Goal: Ask a question: Ask a question

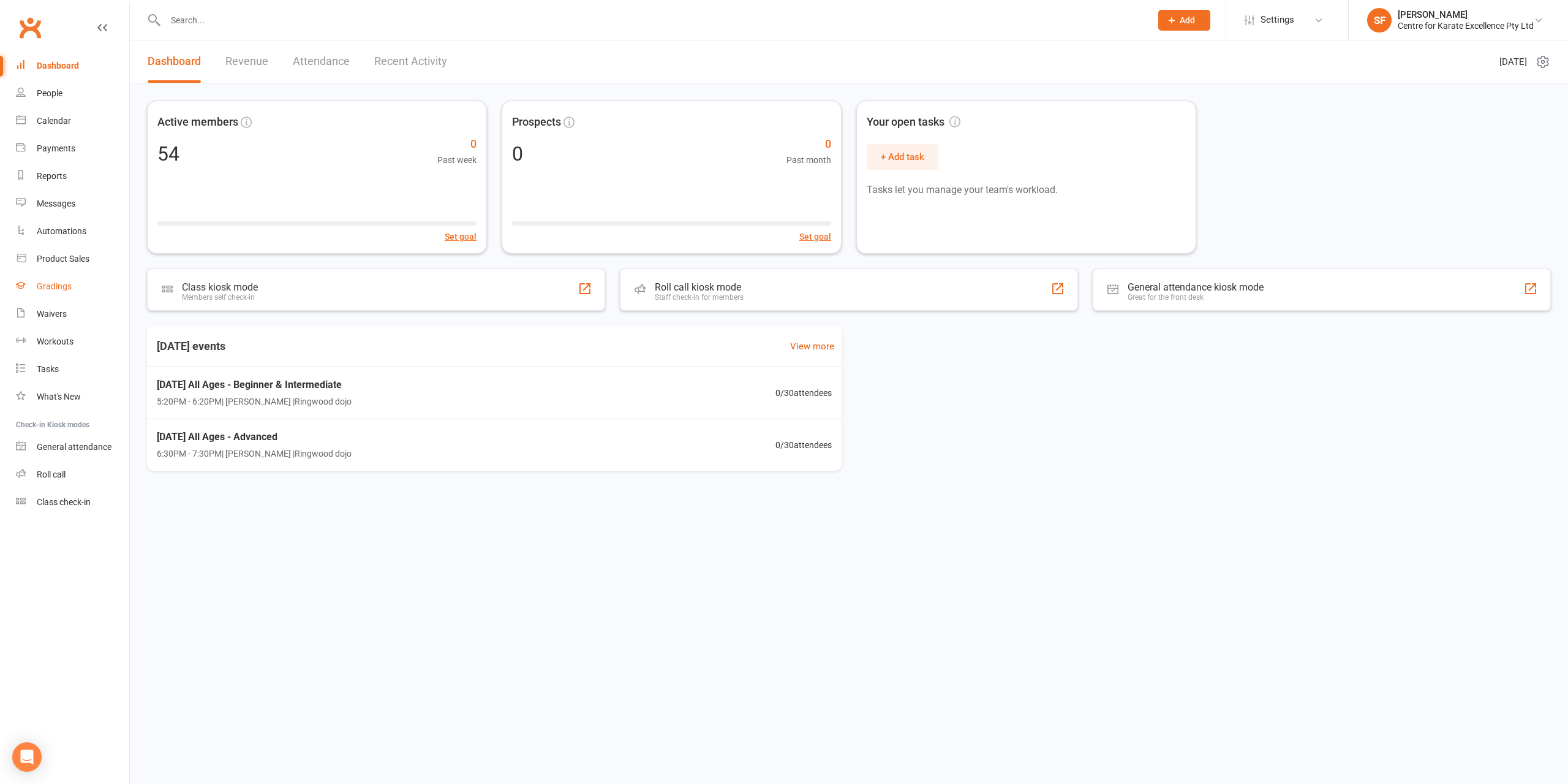
click at [90, 292] on link "Gradings" at bounding box center [73, 286] width 114 height 28
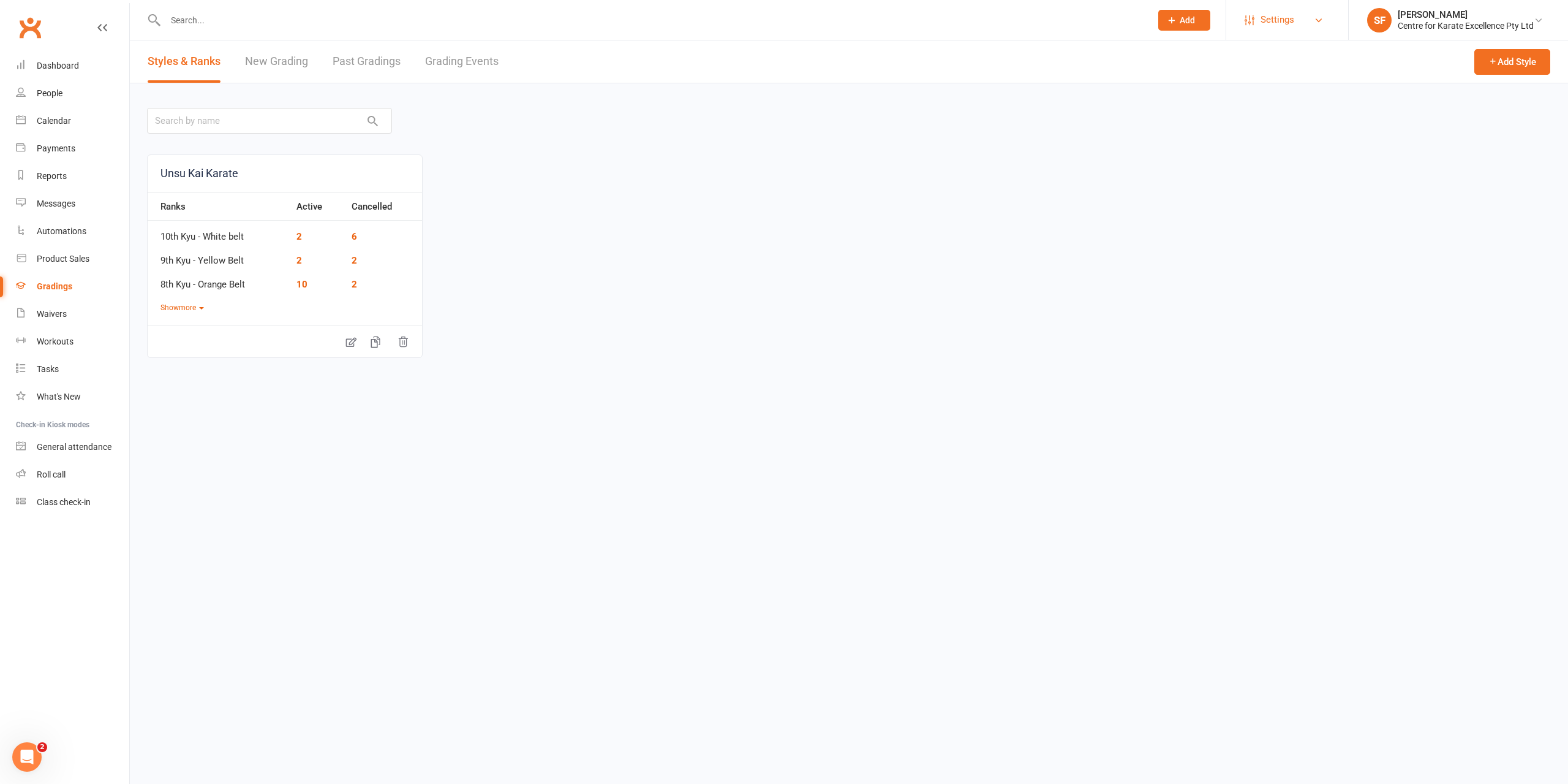
click at [1279, 13] on span "Settings" at bounding box center [1277, 19] width 34 height 28
click at [1269, 62] on link "Membership Plans" at bounding box center [1287, 54] width 122 height 28
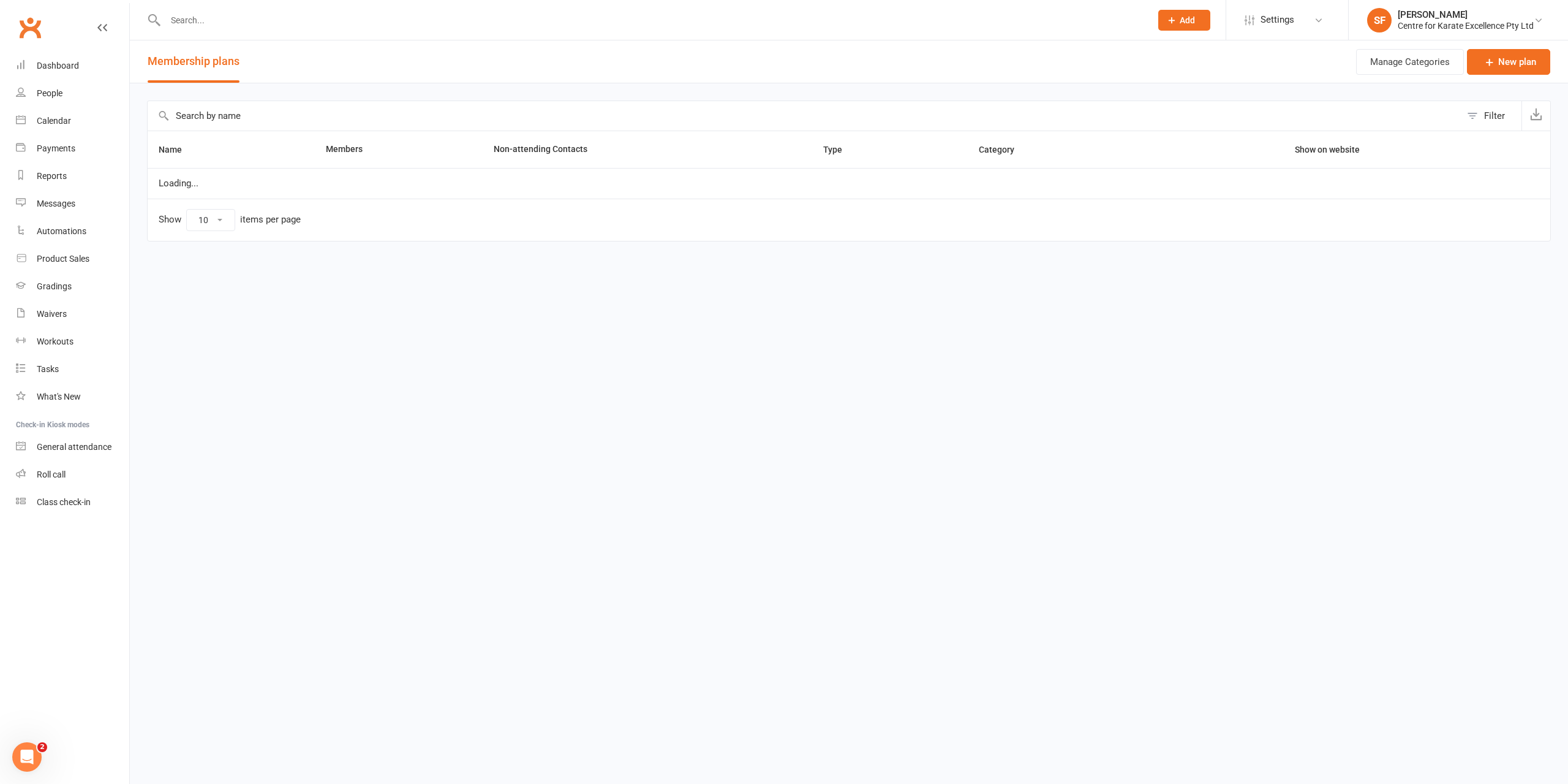
select select "100"
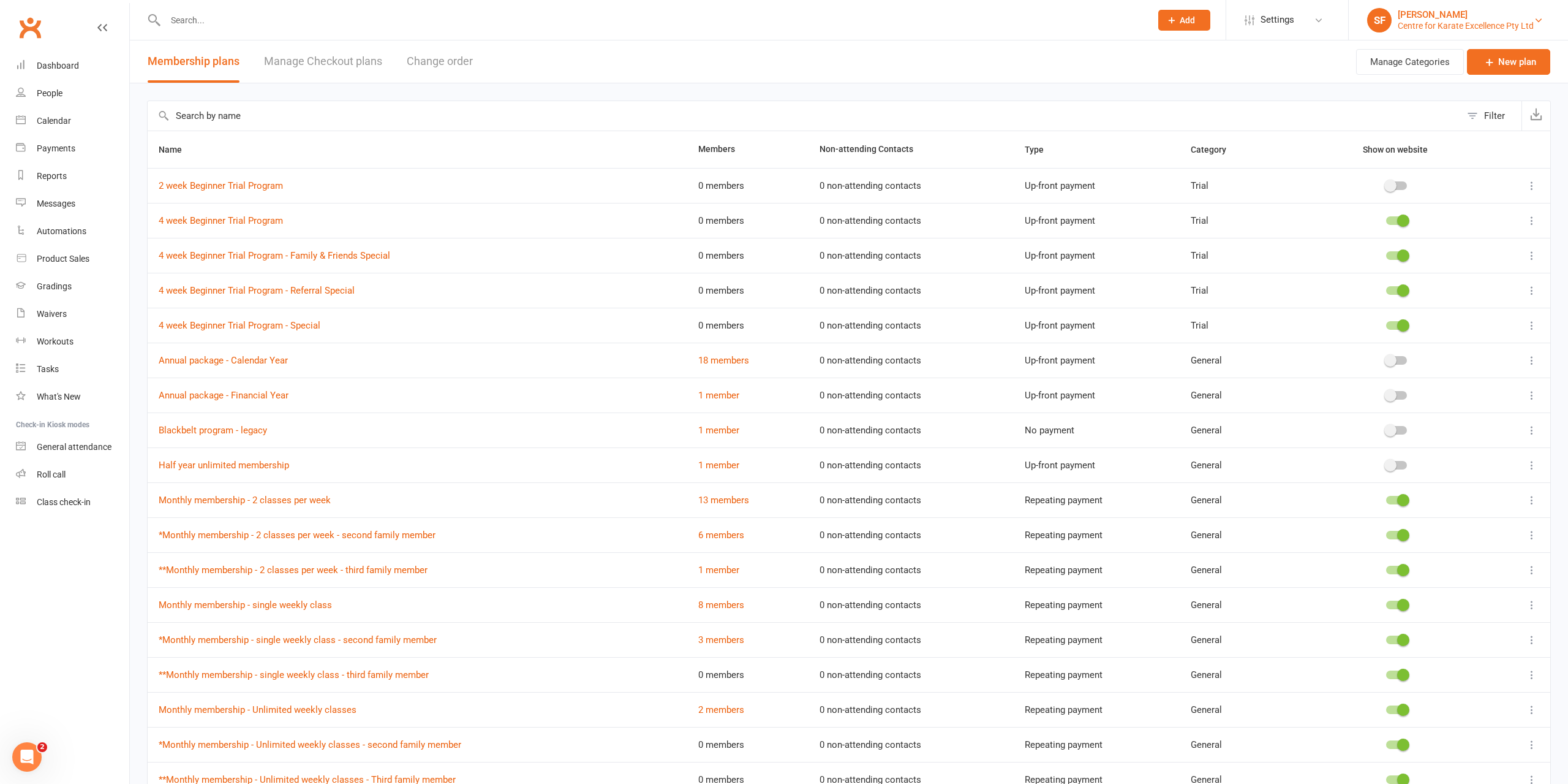
click at [1441, 25] on div "Centre for Karate Excellence Pty Ltd" at bounding box center [1465, 25] width 136 height 11
click at [72, 68] on div "Dashboard" at bounding box center [58, 65] width 42 height 10
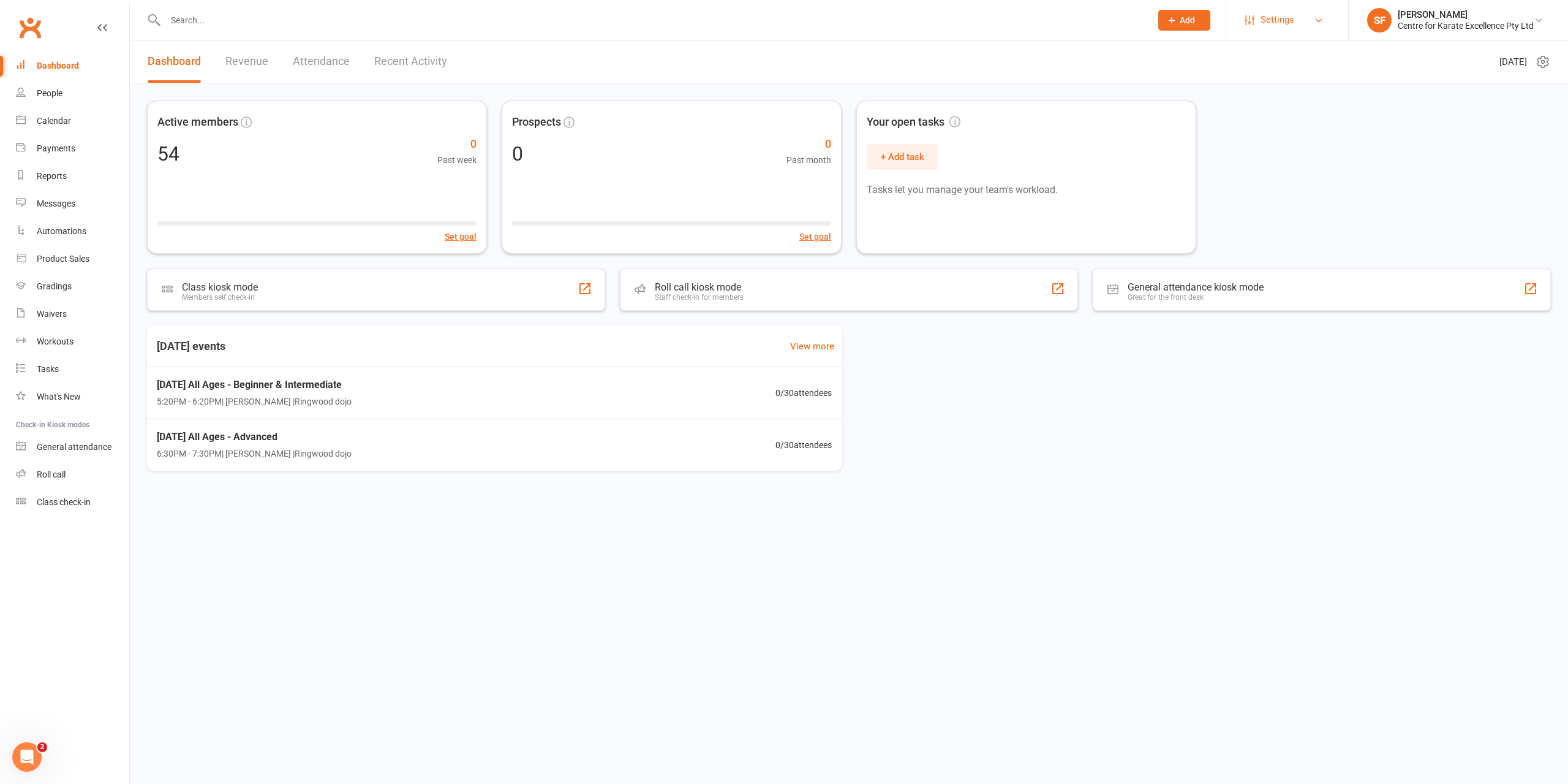
click at [1262, 24] on span "Settings" at bounding box center [1277, 19] width 34 height 28
click at [1298, 330] on link "Account Profile" at bounding box center [1287, 342] width 122 height 28
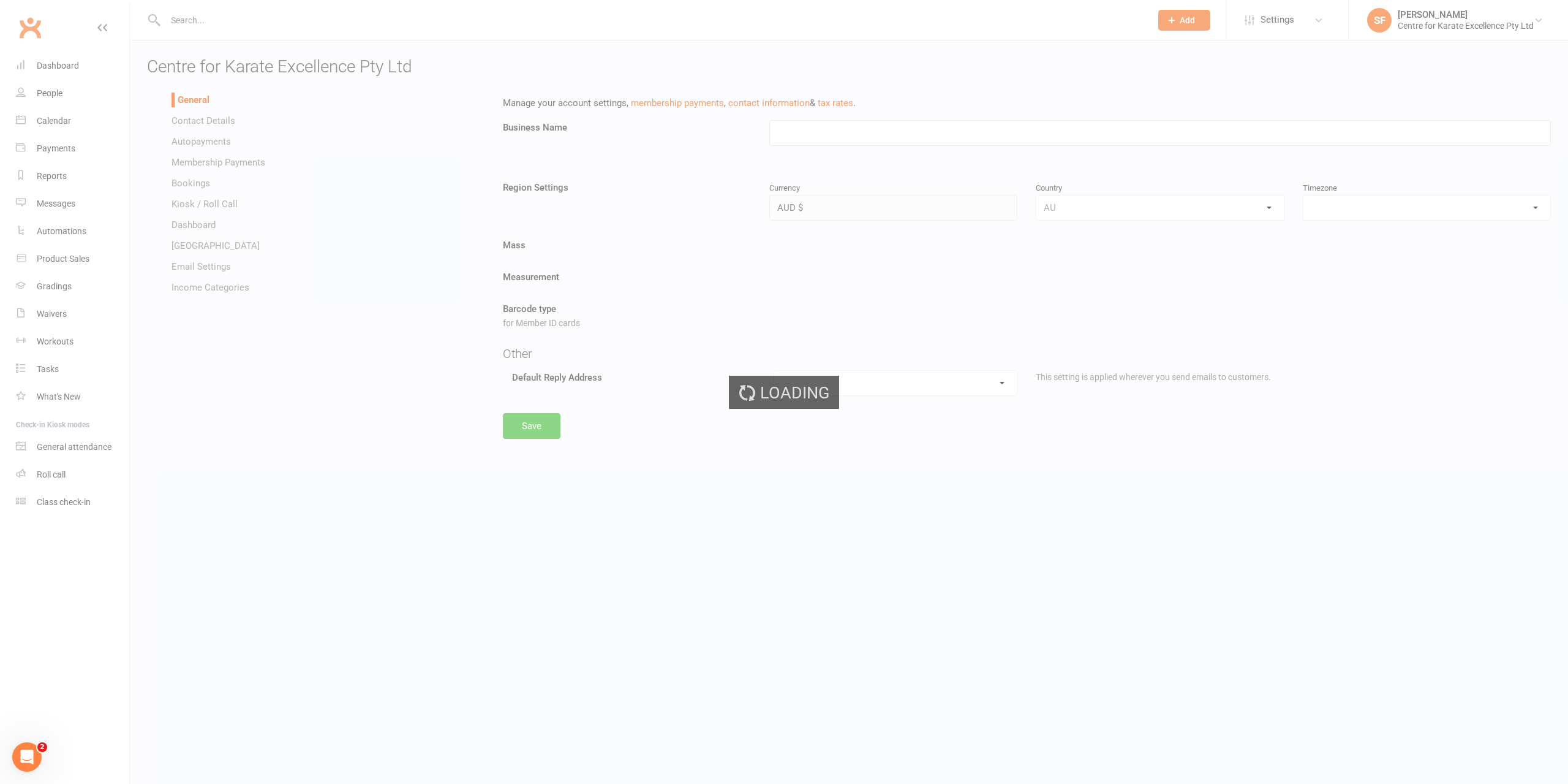
type input "Centre for Karate Excellence Pty Ltd"
select select "Australia/Sydney"
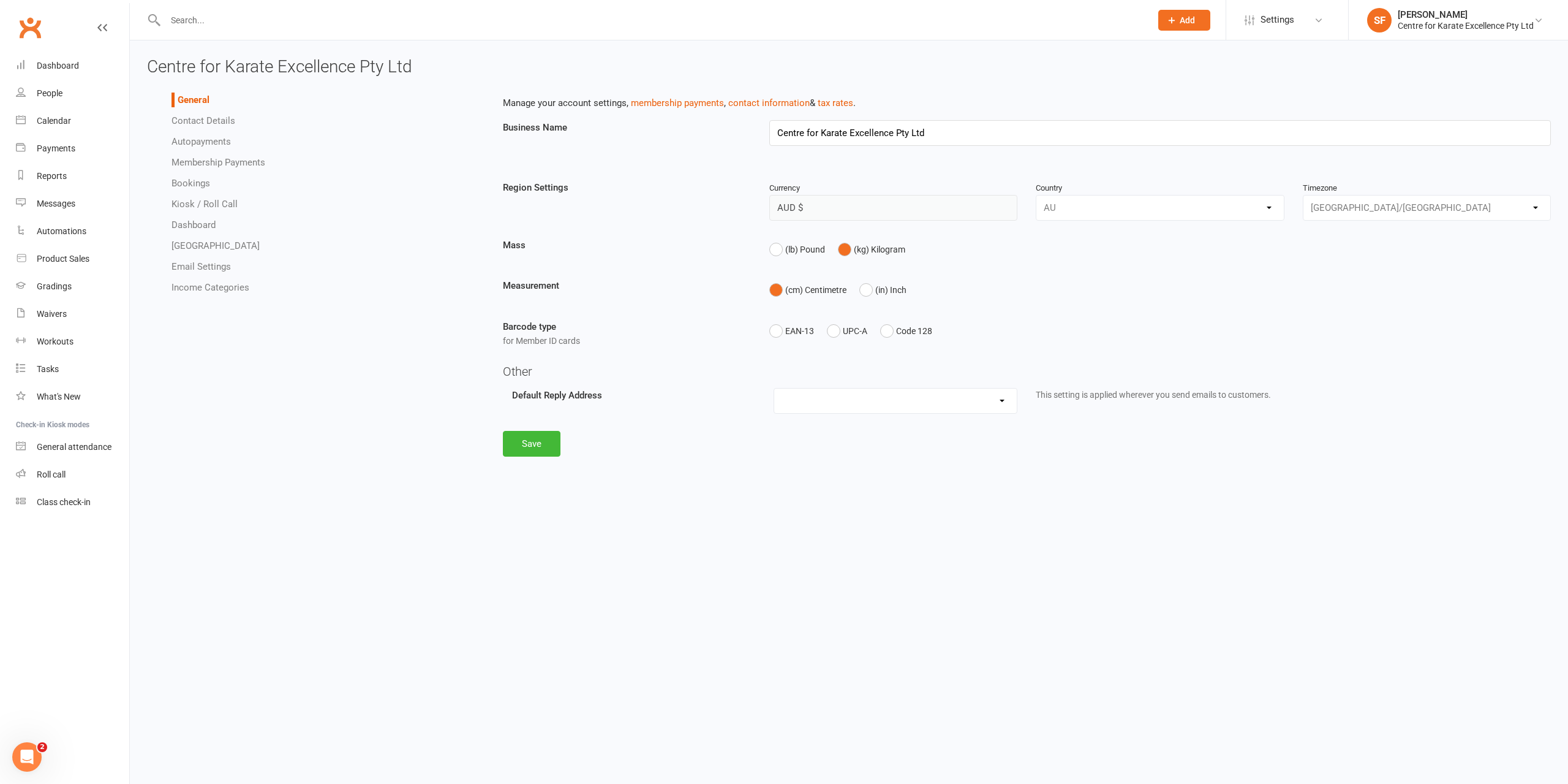
click at [226, 117] on link "Contact Details" at bounding box center [203, 120] width 64 height 11
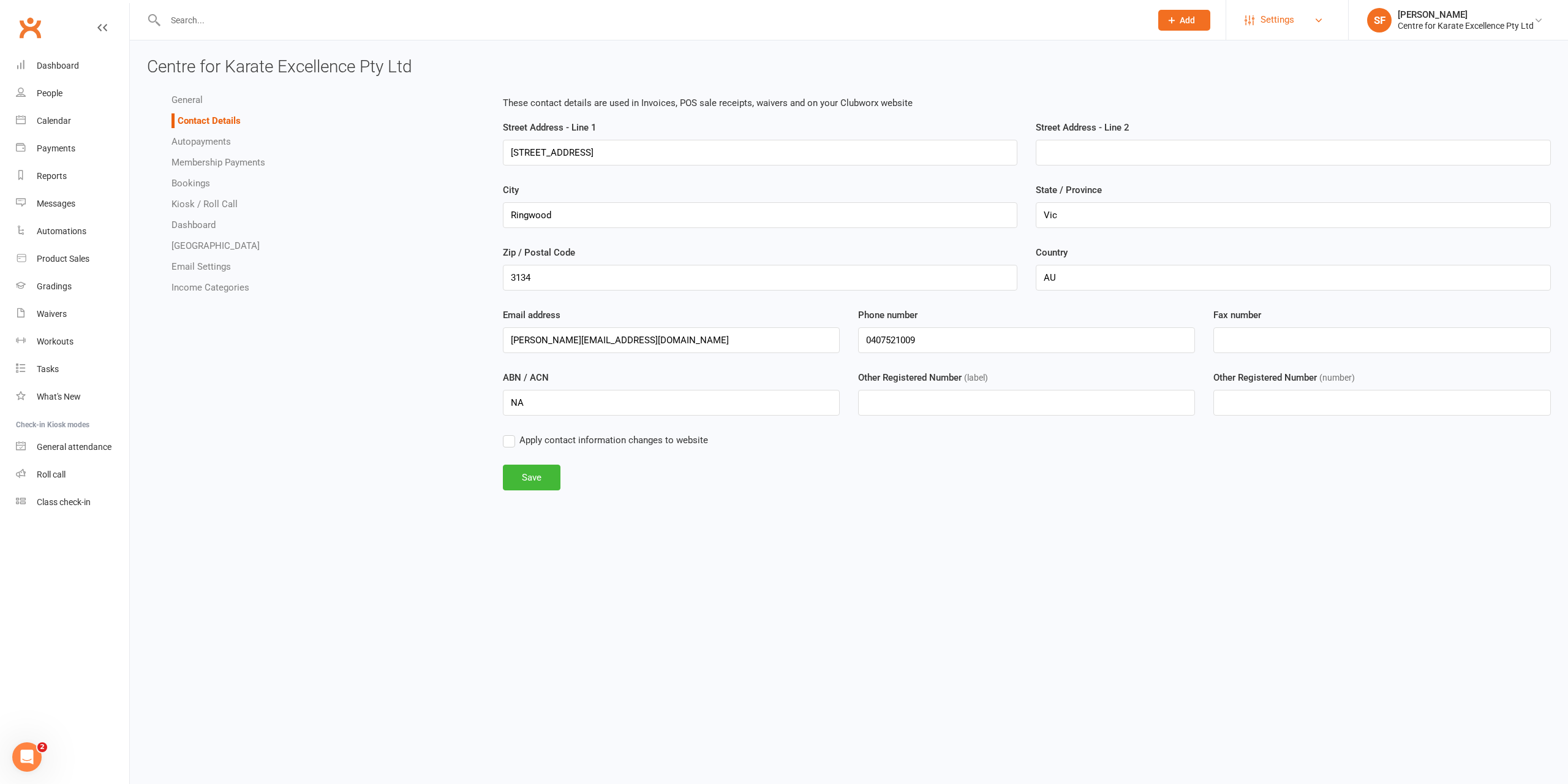
click at [1262, 30] on span "Settings" at bounding box center [1277, 19] width 34 height 28
click at [32, 31] on link "Clubworx" at bounding box center [30, 28] width 31 height 31
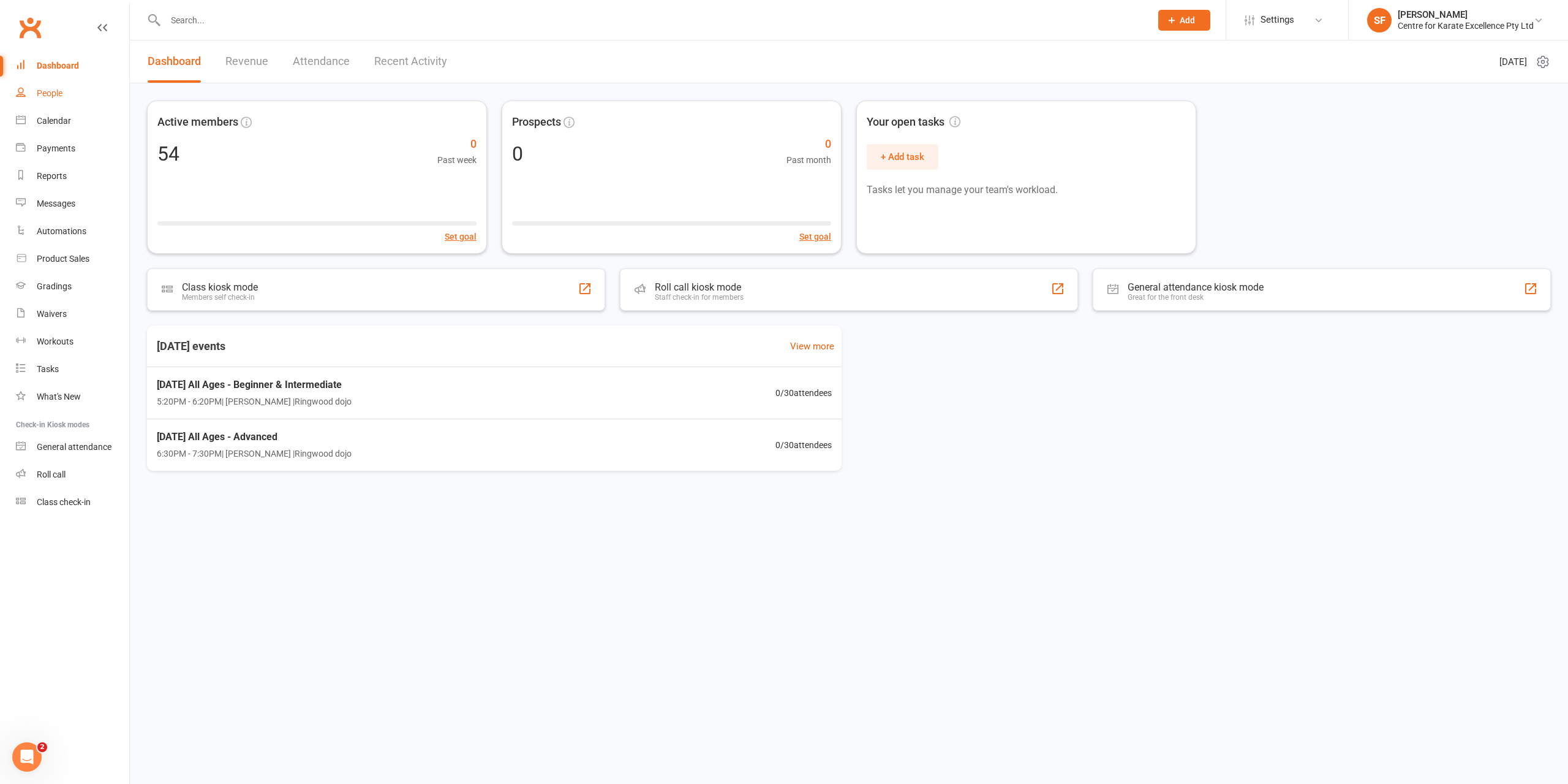
click at [48, 82] on link "People" at bounding box center [73, 93] width 114 height 28
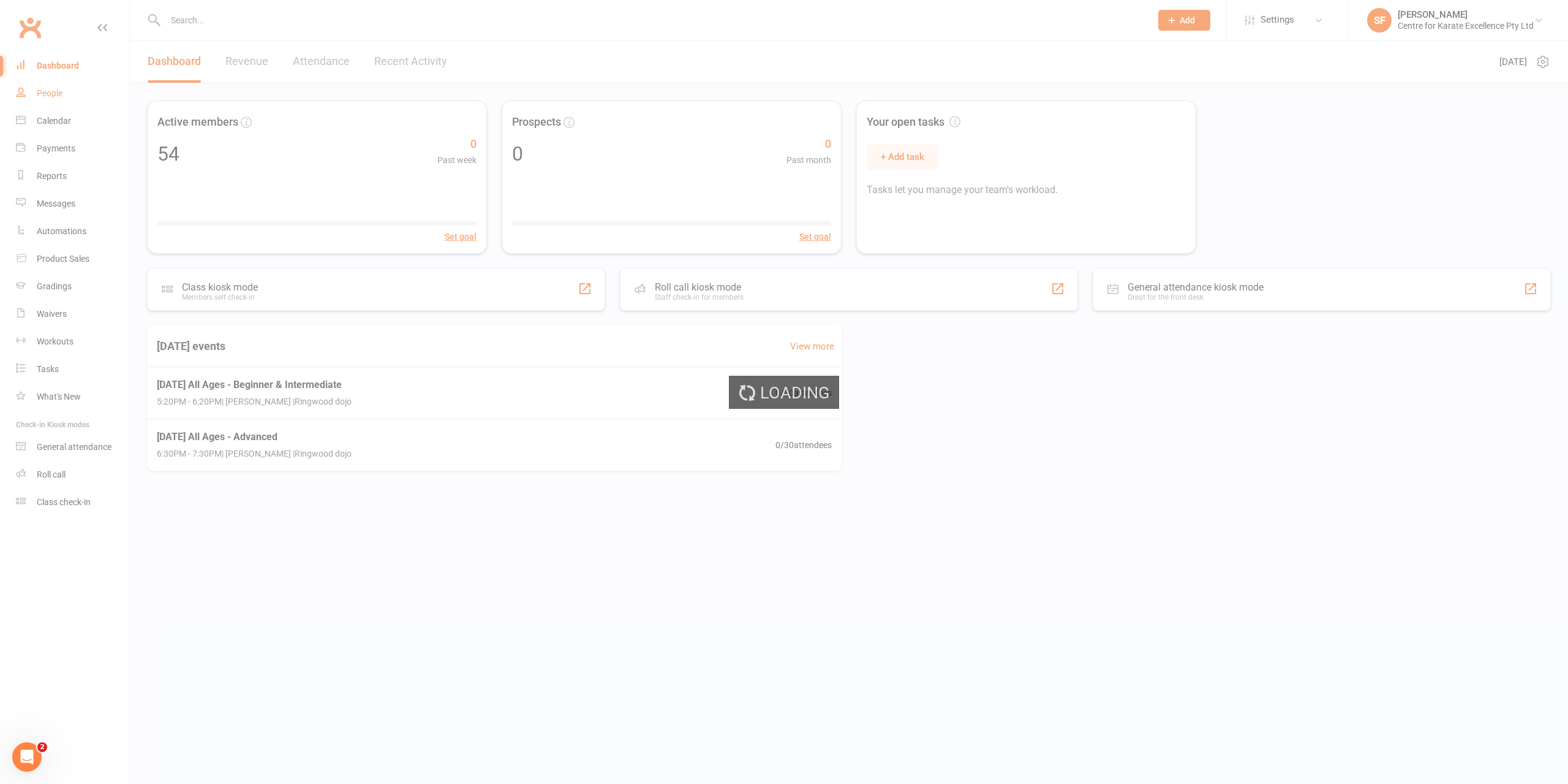
select select "100"
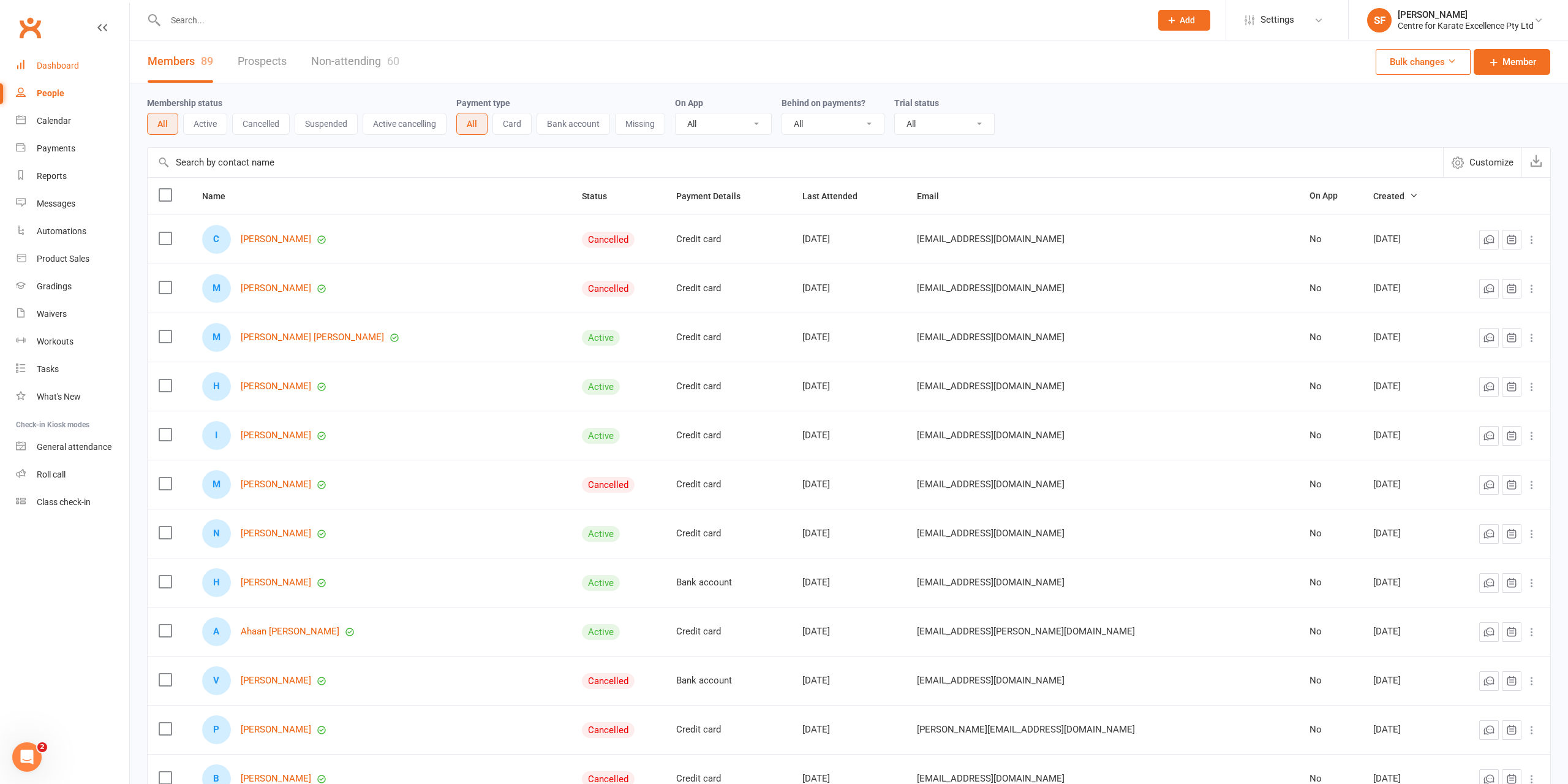
click at [38, 69] on div "Dashboard" at bounding box center [58, 65] width 42 height 10
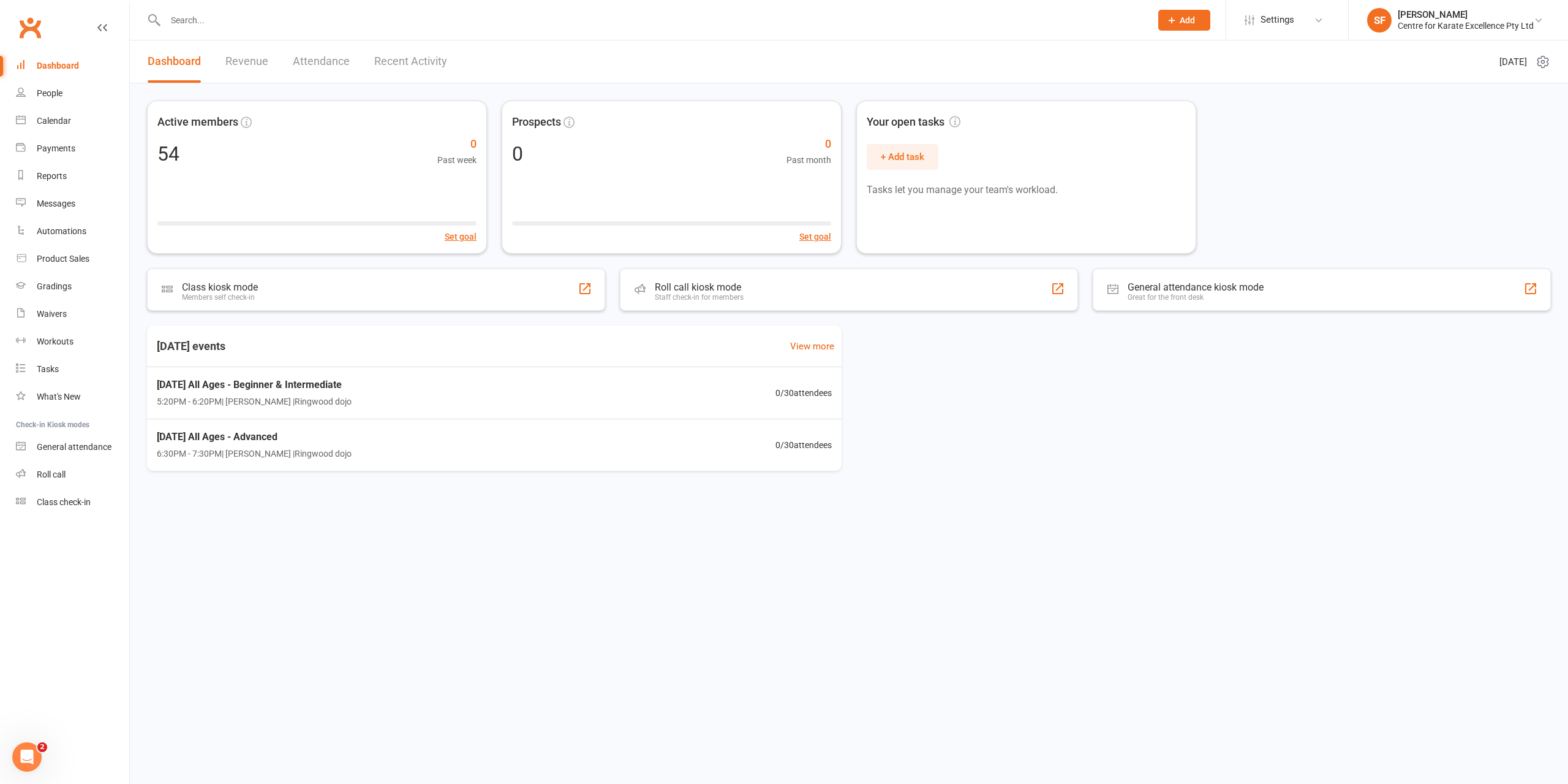
click at [1538, 58] on icon at bounding box center [1543, 62] width 14 height 14
click at [1504, 12] on div "[PERSON_NAME]" at bounding box center [1465, 14] width 136 height 11
click at [1269, 34] on span "Settings" at bounding box center [1277, 19] width 34 height 28
click at [1199, 26] on button "Add" at bounding box center [1185, 20] width 52 height 21
click at [1251, 28] on link "Settings" at bounding box center [1287, 19] width 85 height 28
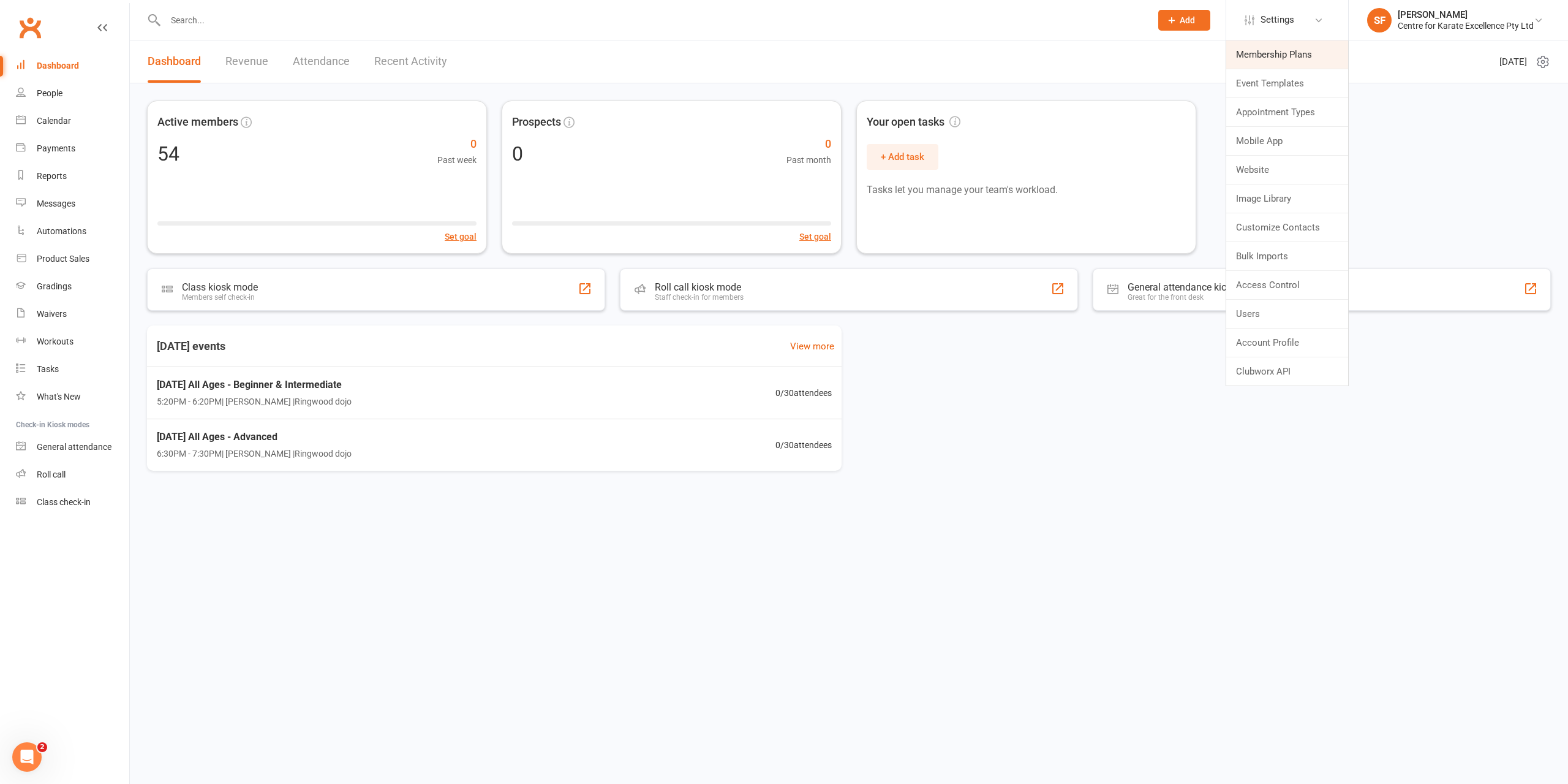
click at [1251, 58] on link "Membership Plans" at bounding box center [1287, 54] width 122 height 28
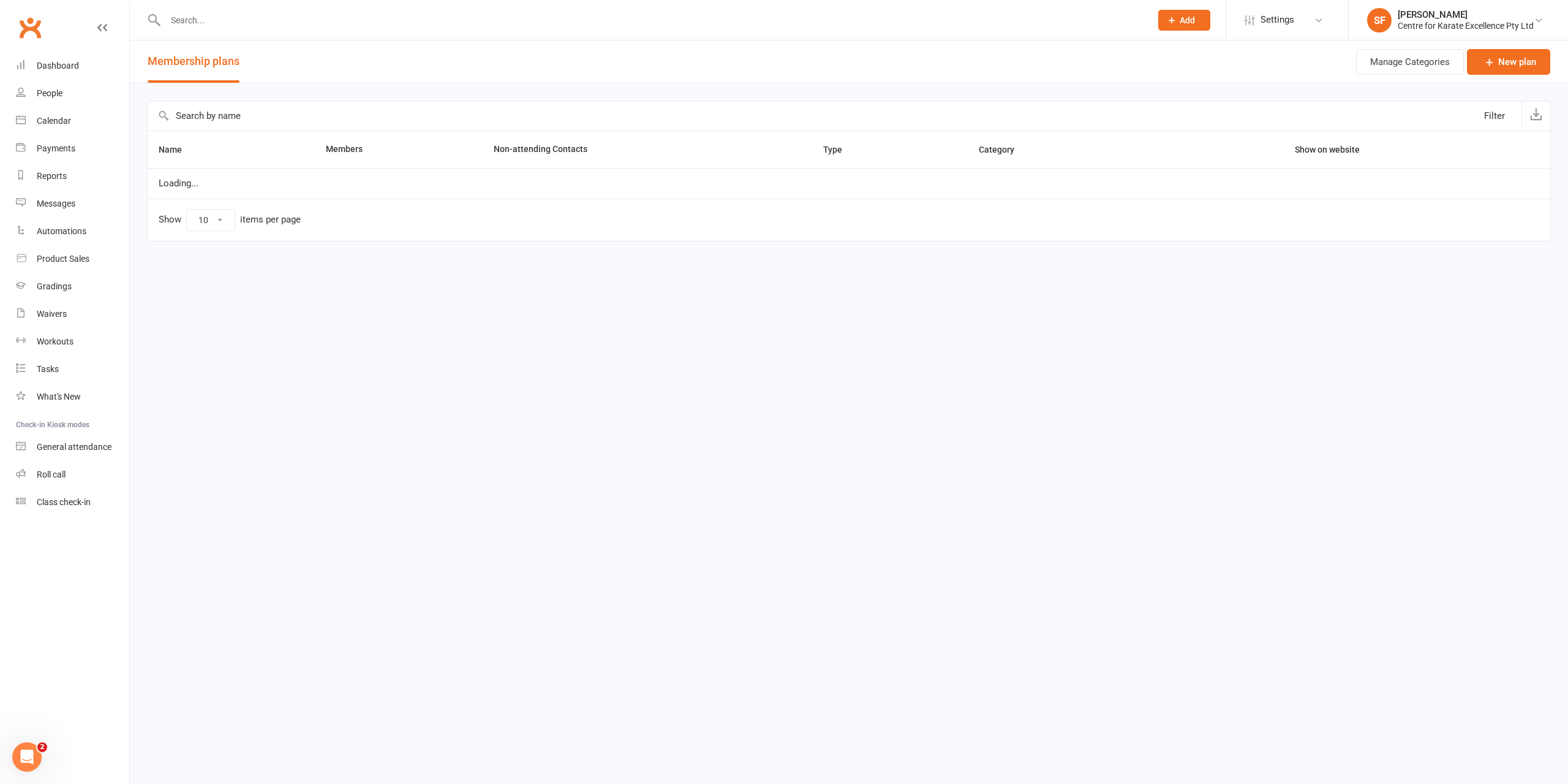
select select "100"
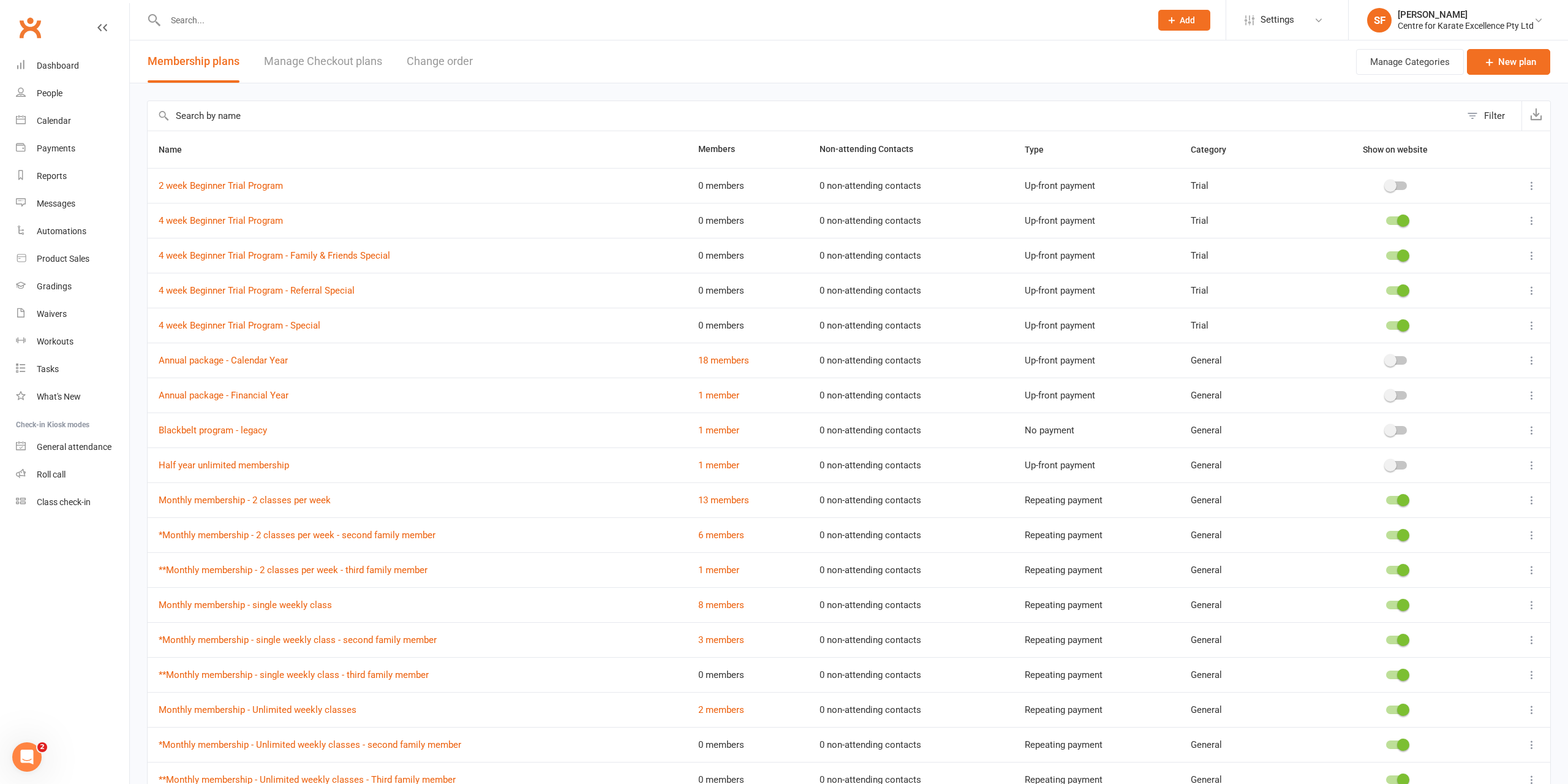
click at [373, 64] on link "Manage Checkout plans" at bounding box center [323, 62] width 118 height 42
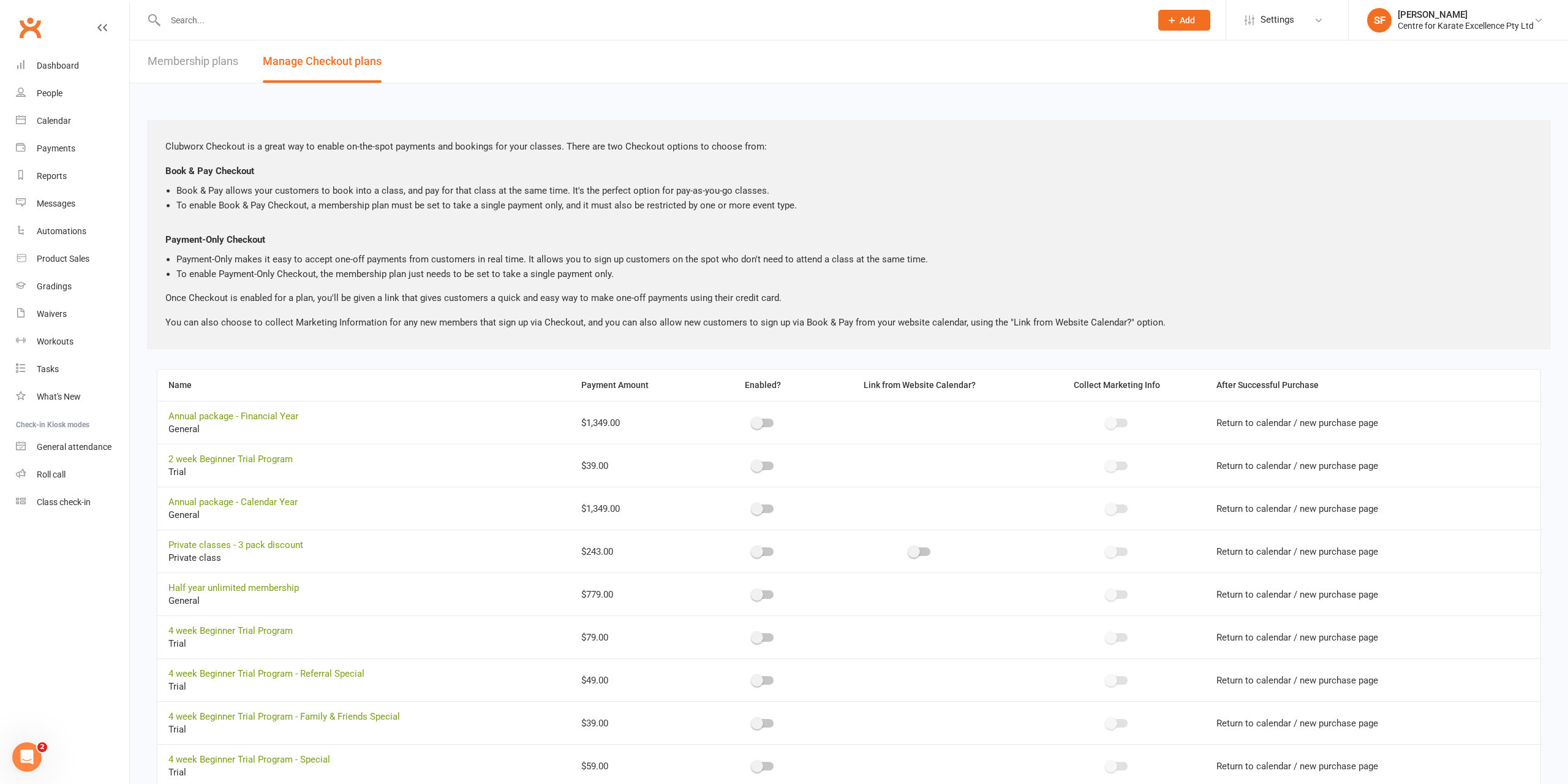
click at [168, 65] on link "Membership plans" at bounding box center [193, 62] width 91 height 42
select select "100"
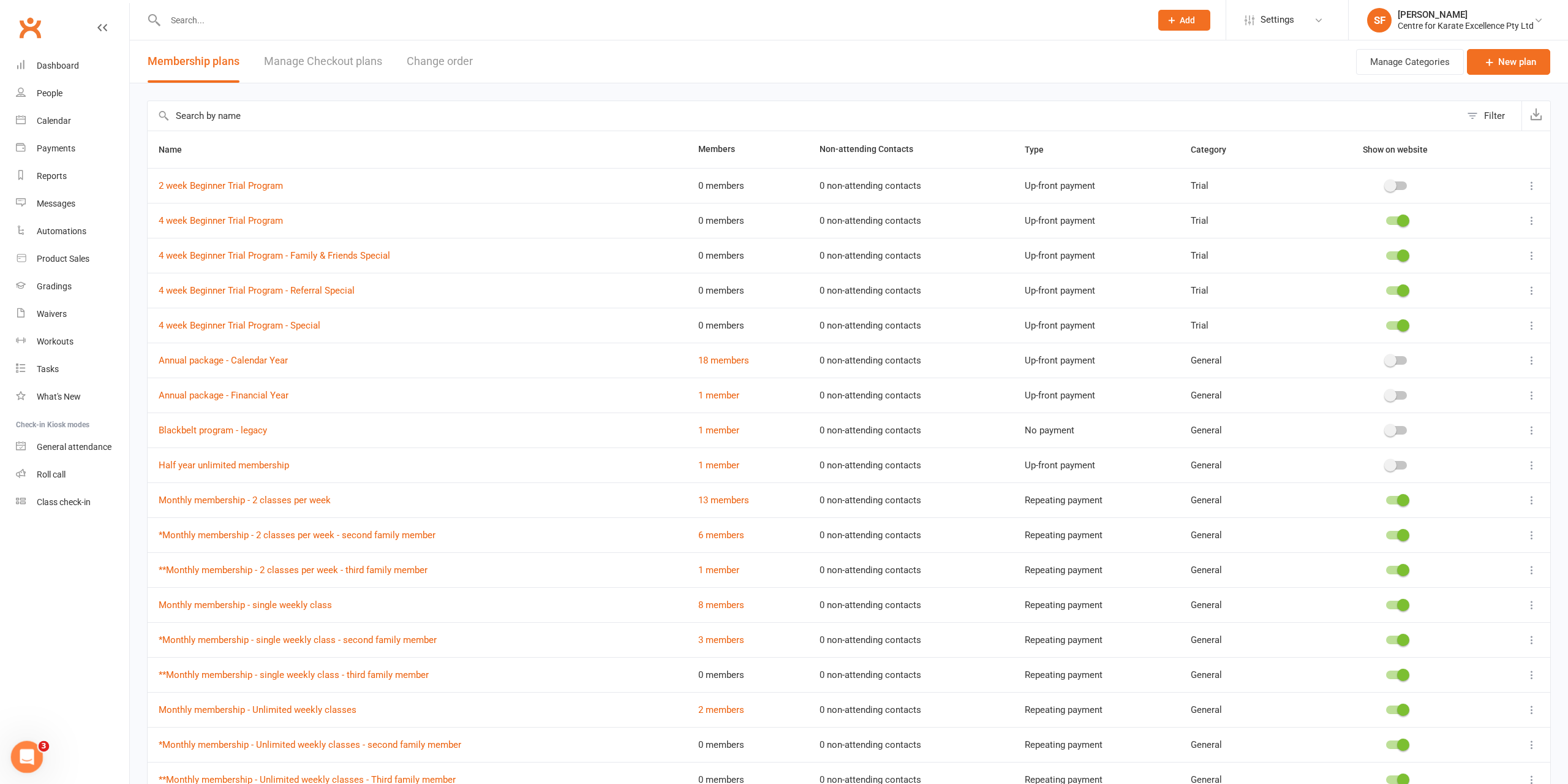
click at [23, 742] on div "Open Intercom Messenger" at bounding box center [25, 755] width 40 height 40
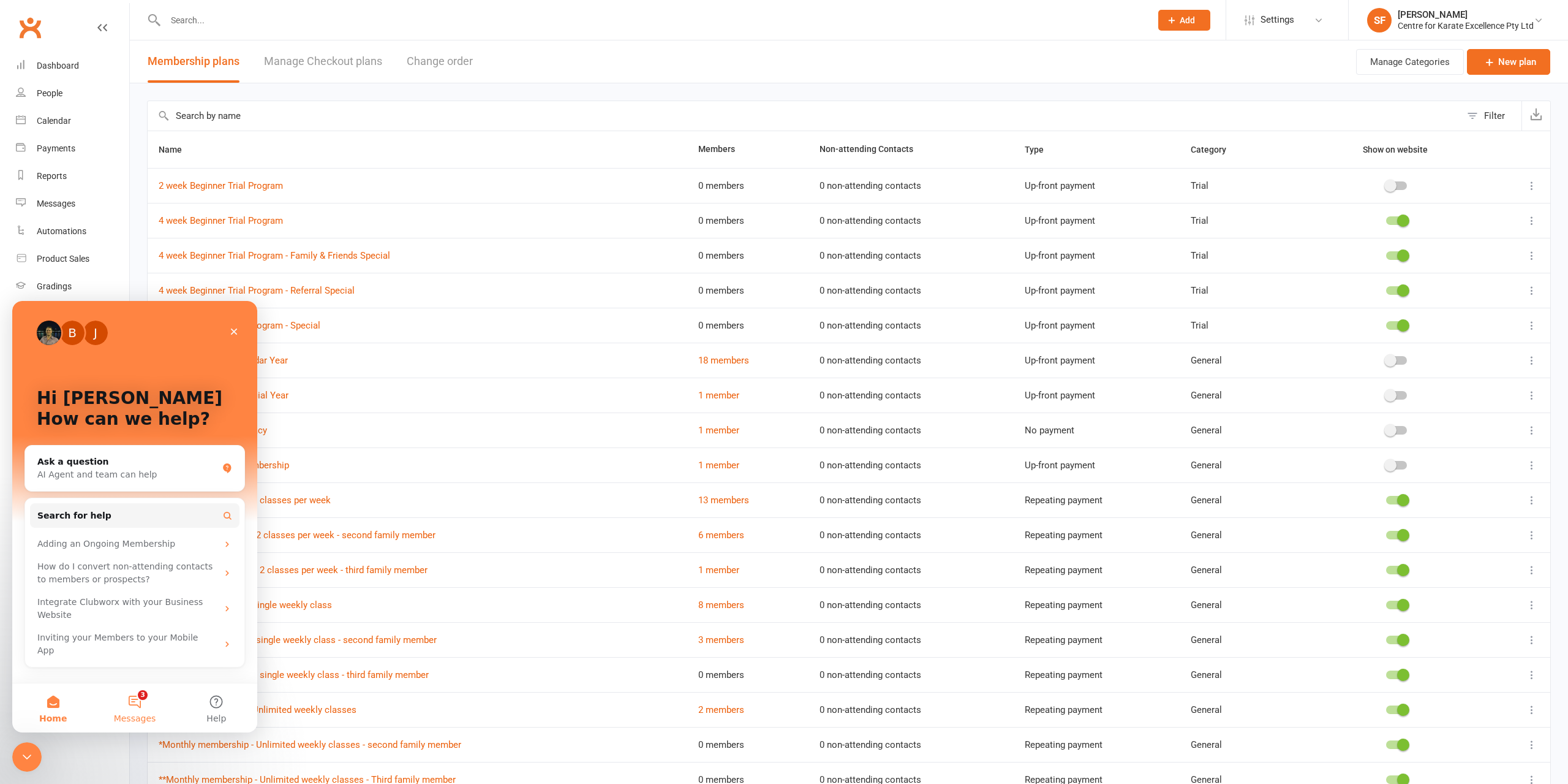
click at [145, 699] on button "3 Messages" at bounding box center [134, 707] width 82 height 49
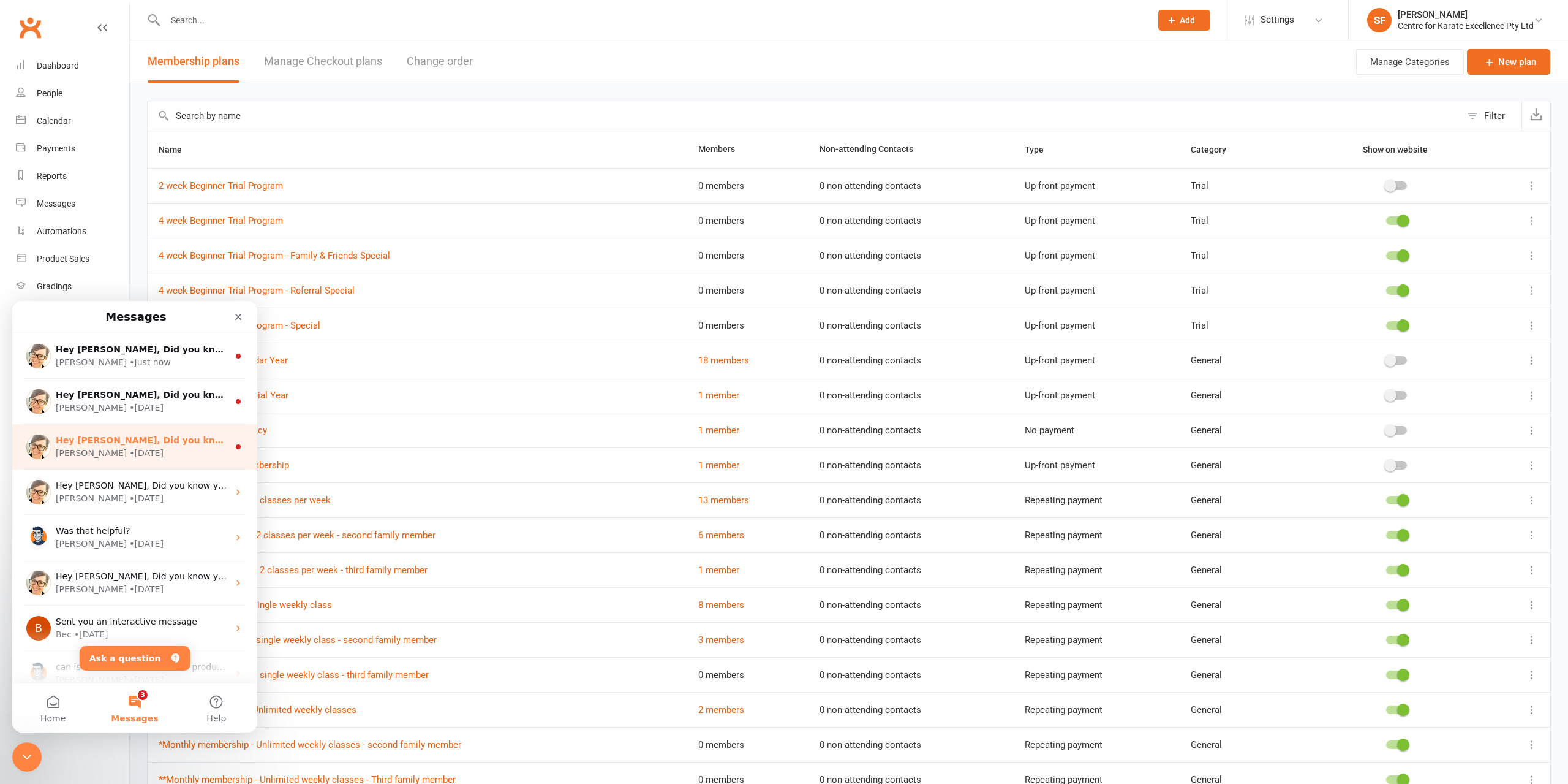
click at [204, 437] on span "Hey [PERSON_NAME], Did you know your members can retry a failed payment from th…" at bounding box center [753, 440] width 1396 height 10
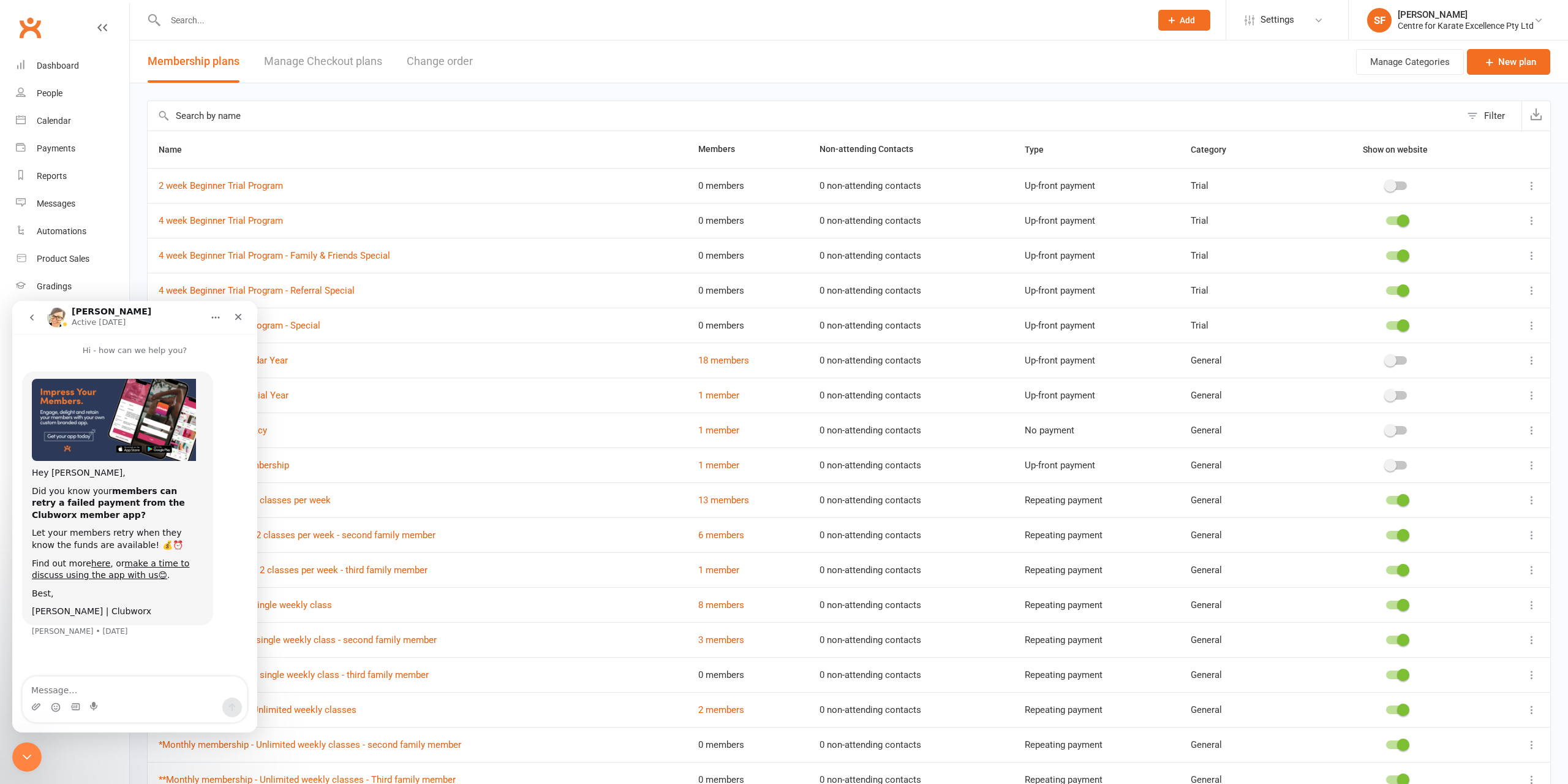
click at [33, 320] on icon "go back" at bounding box center [32, 317] width 4 height 6
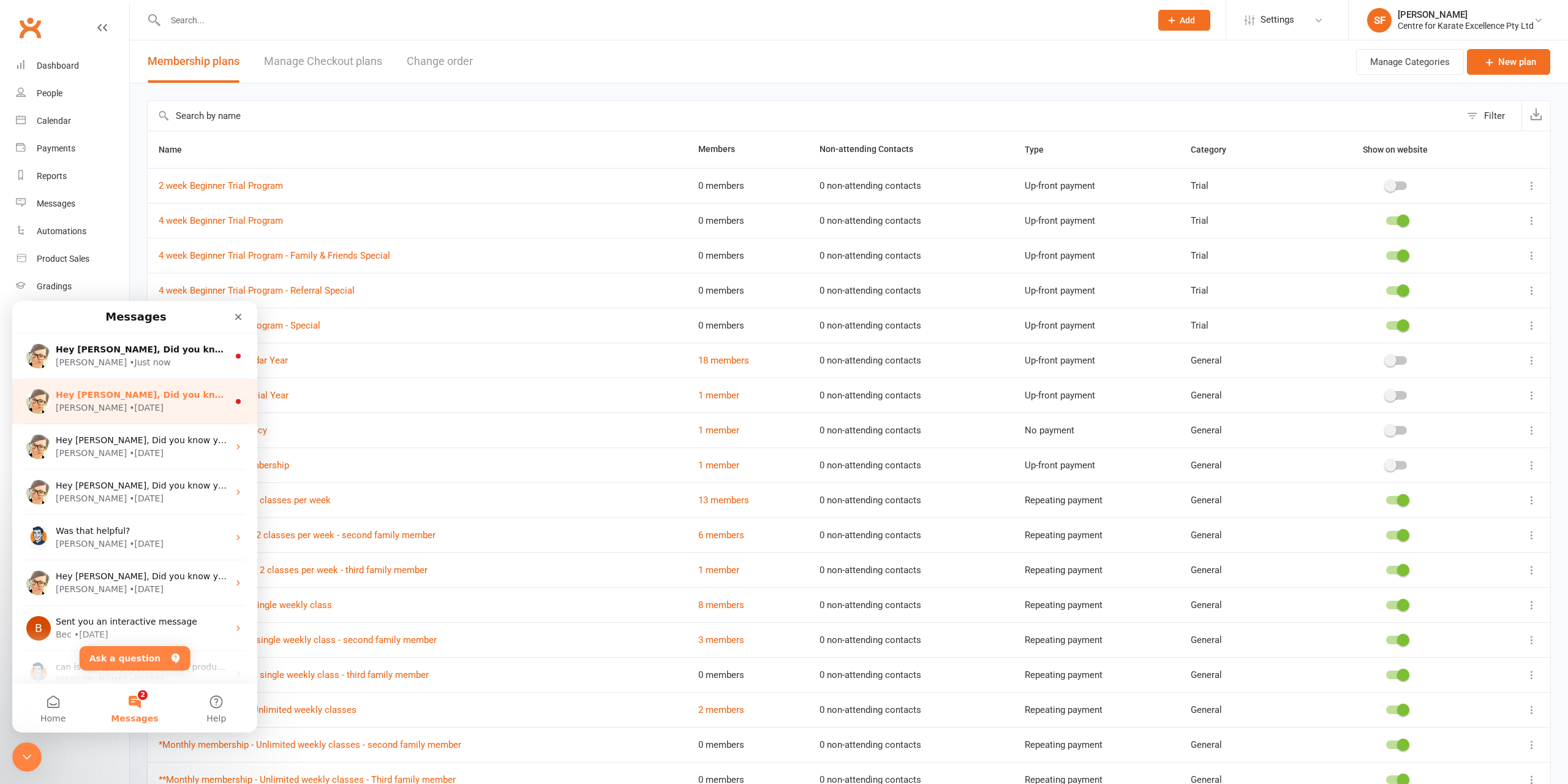
click at [90, 395] on span "Hey [PERSON_NAME], Did you know that your customers can update their own card o…" at bounding box center [1176, 395] width 2241 height 10
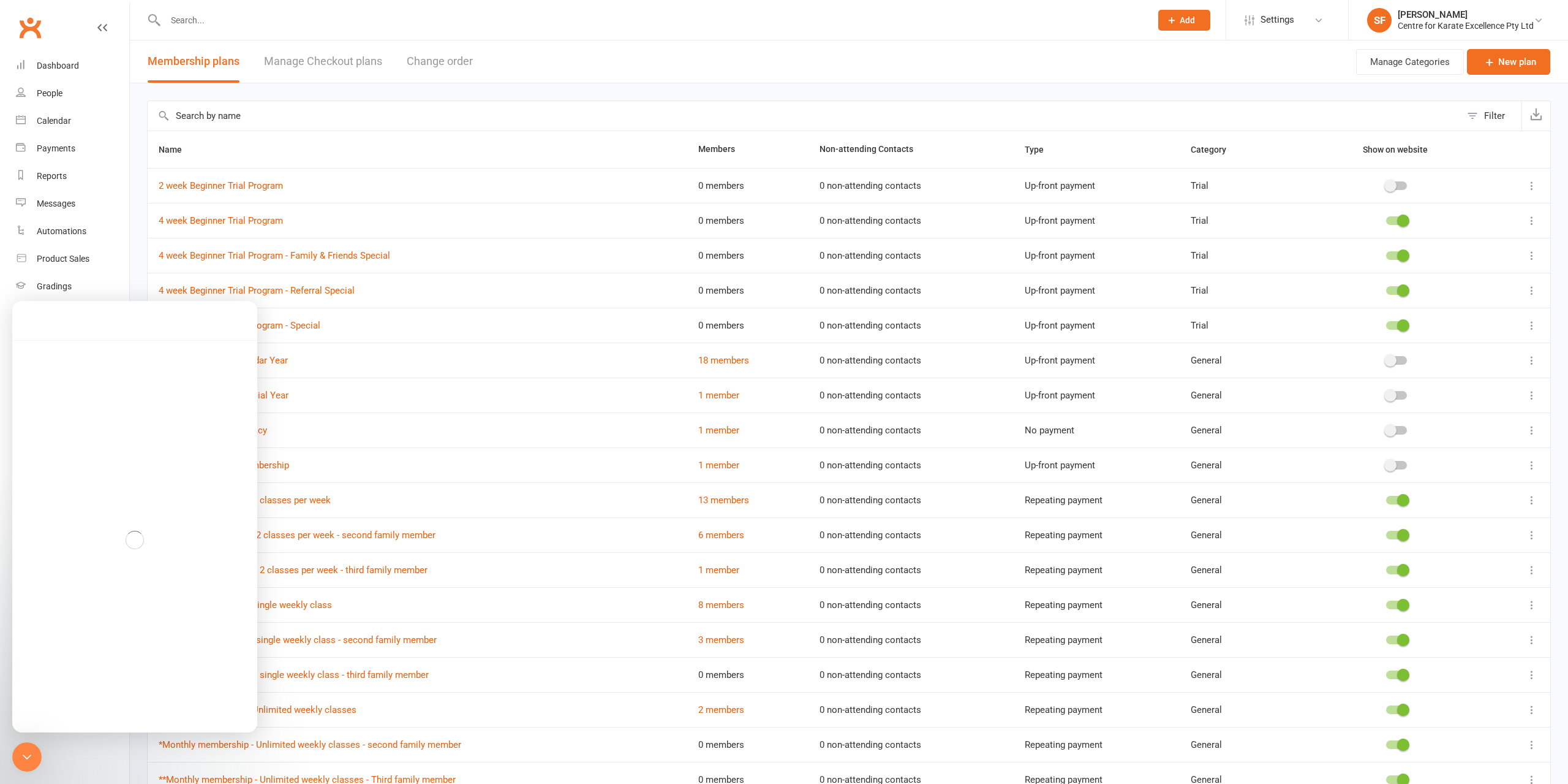
scroll to position [58, 0]
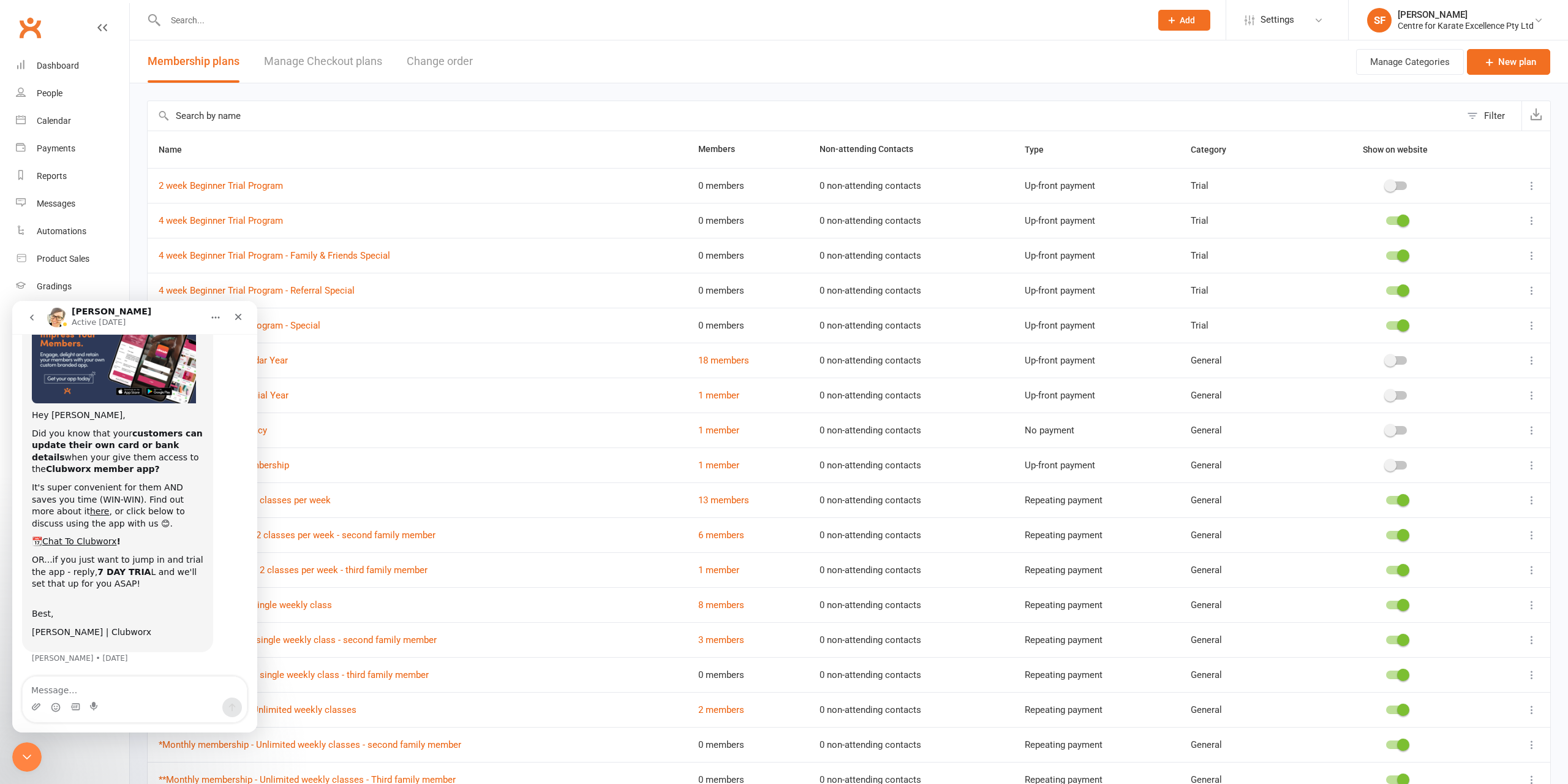
click at [35, 311] on button "go back" at bounding box center [32, 317] width 23 height 23
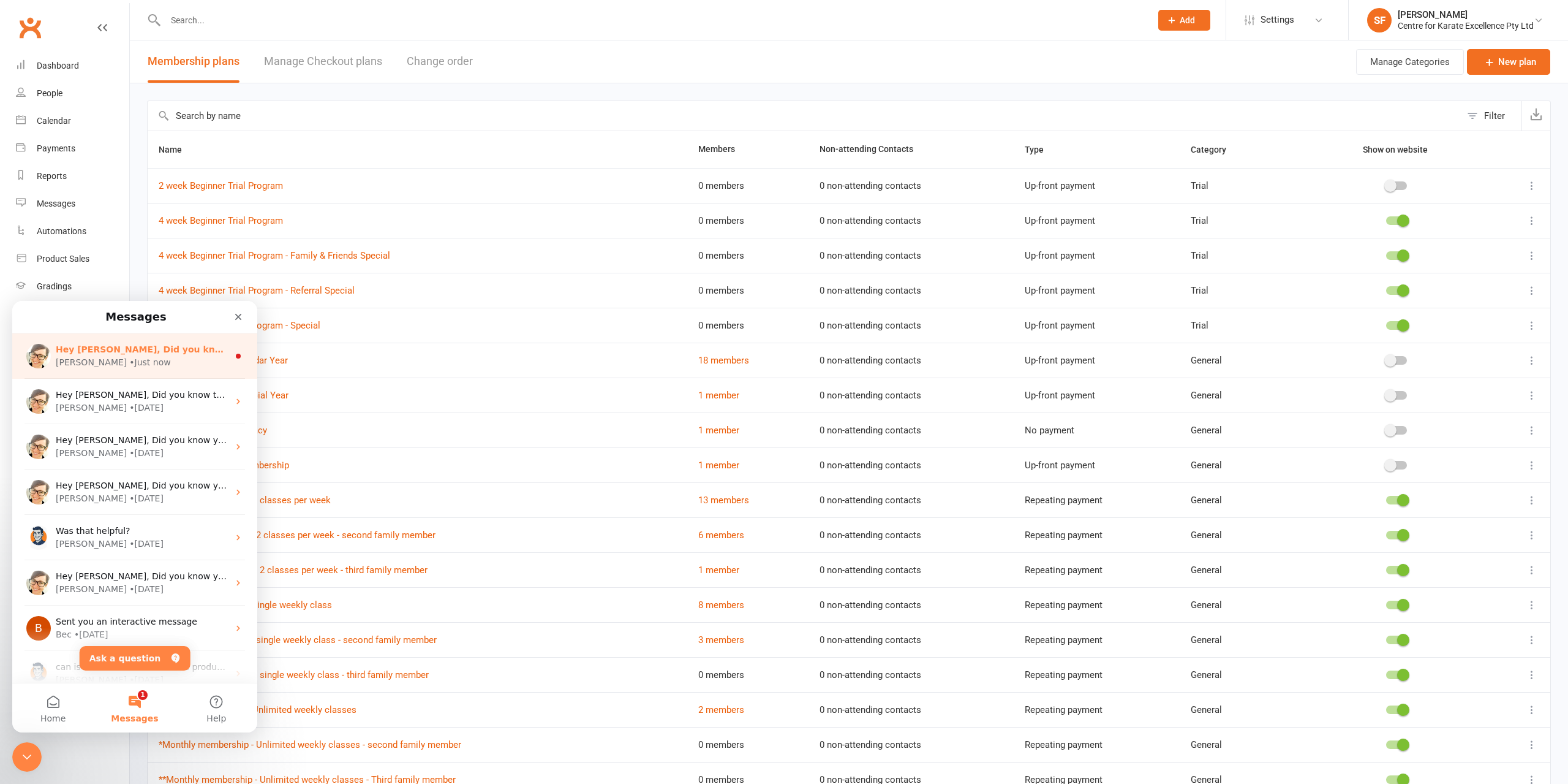
click at [129, 359] on div "• Just now" at bounding box center [149, 362] width 41 height 13
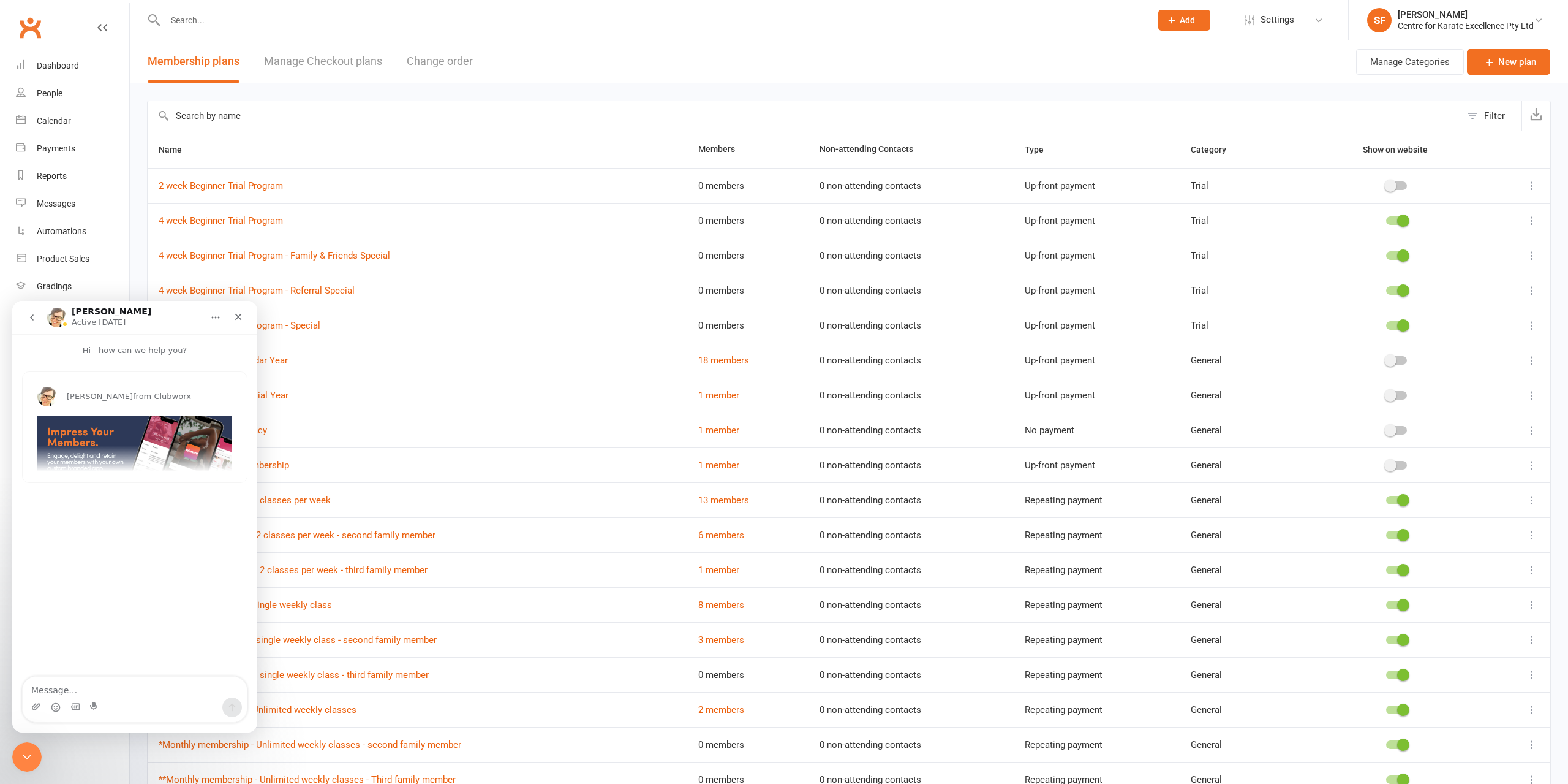
click at [149, 449] on div "[PERSON_NAME] from Clubworx Hey [PERSON_NAME], Did you know your members can bo…" at bounding box center [135, 427] width 224 height 110
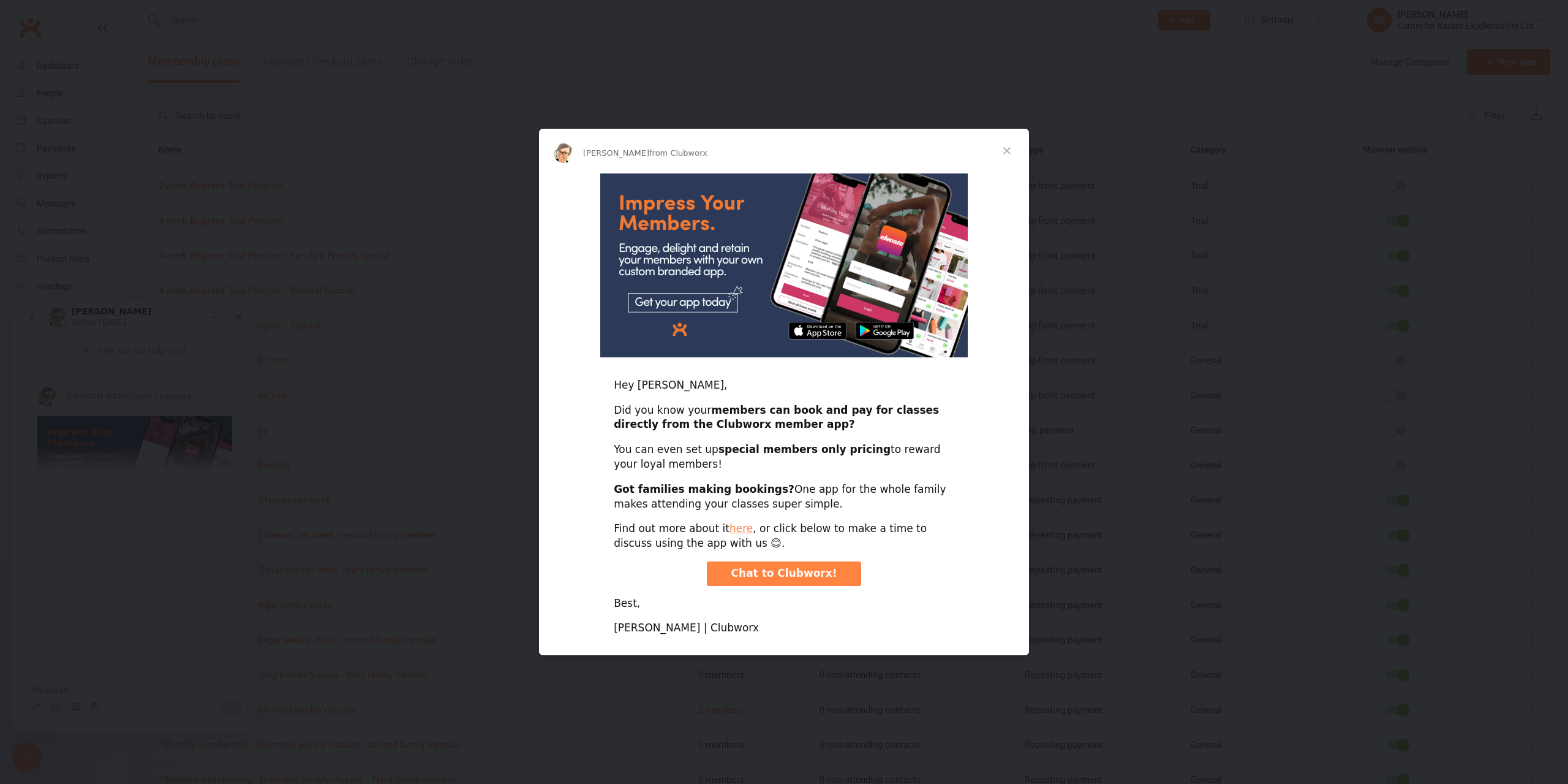
click at [392, 462] on div "Intercom messenger" at bounding box center [784, 392] width 1568 height 784
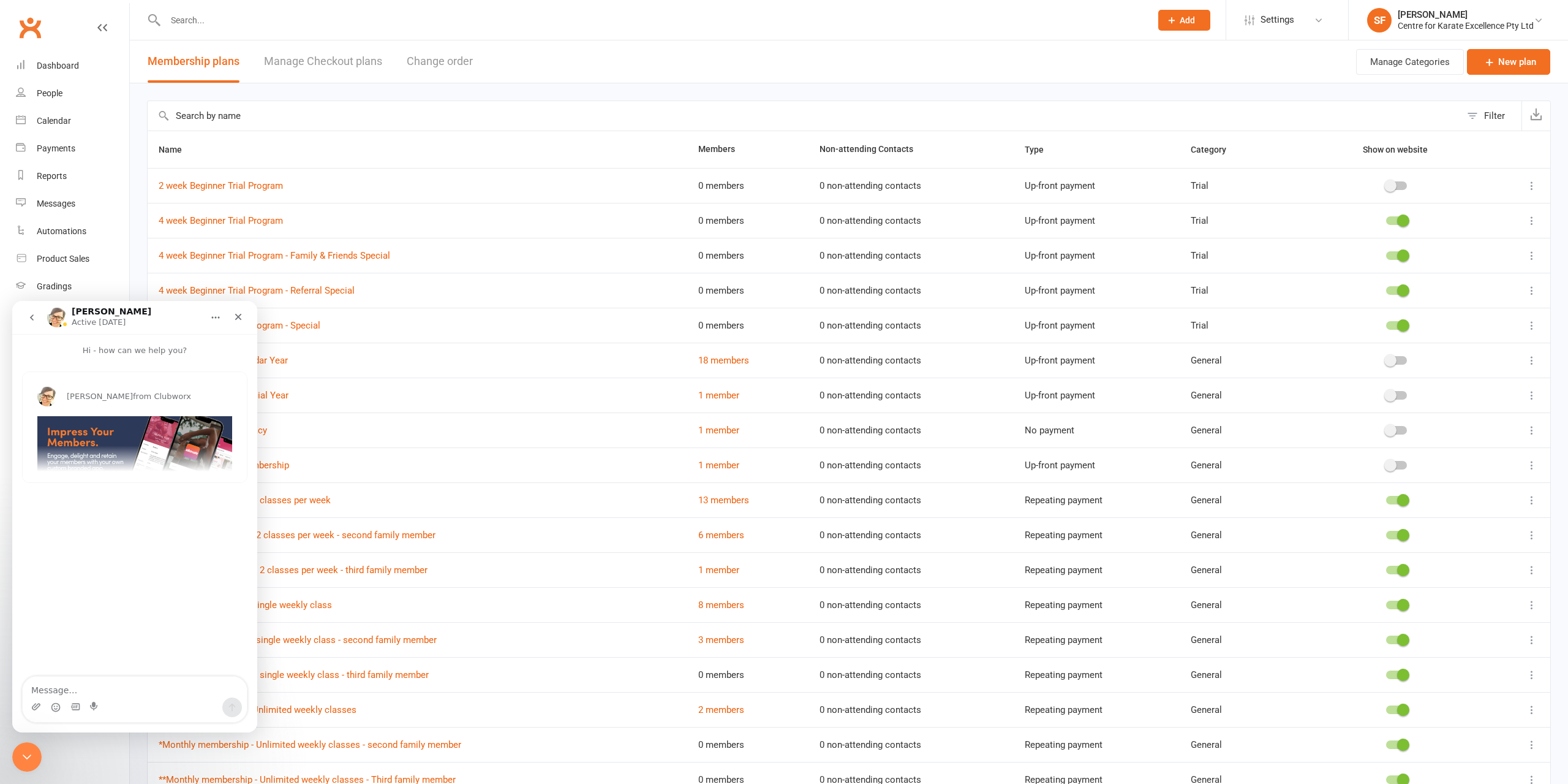
click at [33, 317] on icon "go back" at bounding box center [32, 317] width 10 height 10
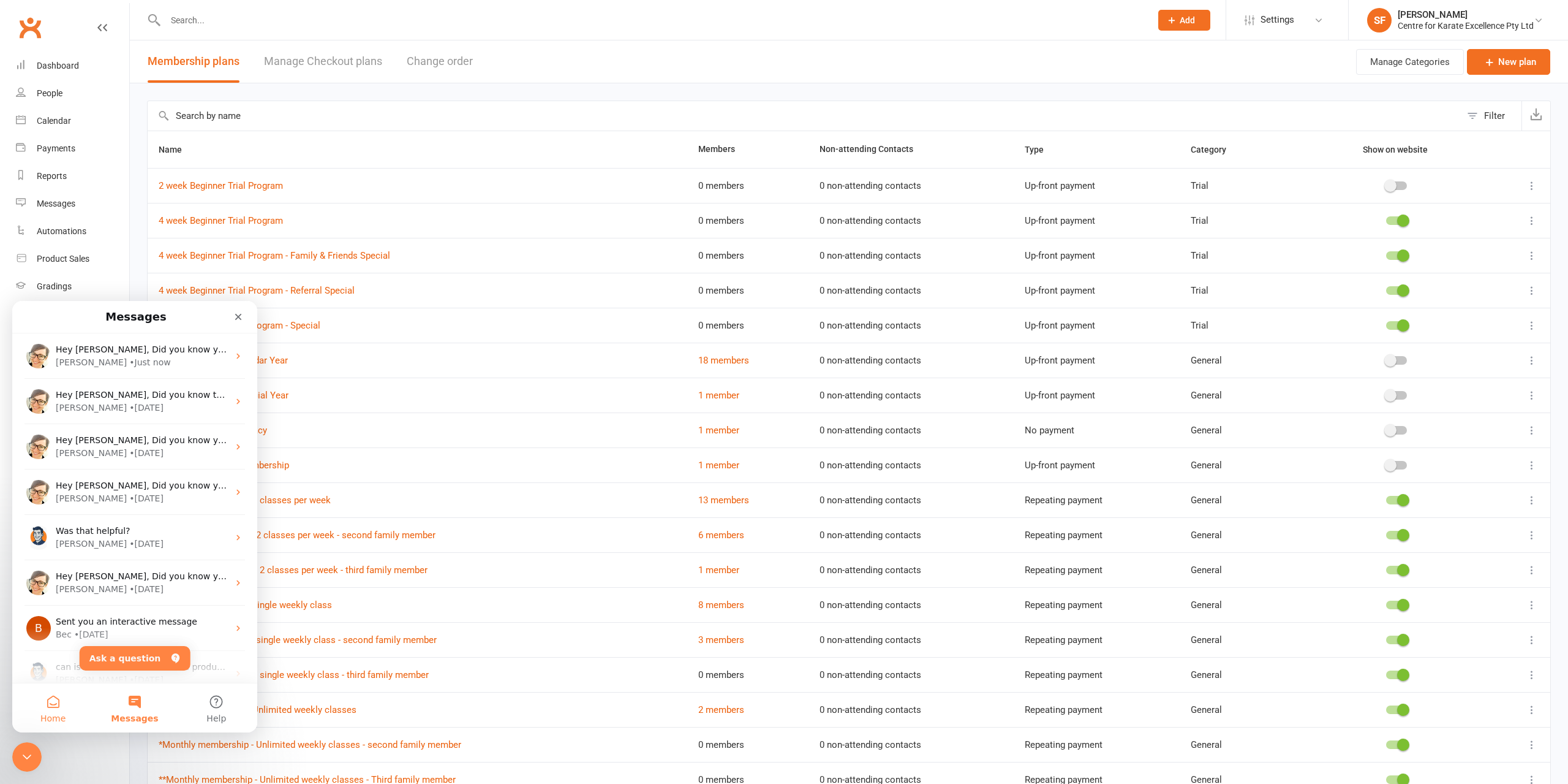
click at [62, 701] on button "Home" at bounding box center [53, 707] width 82 height 49
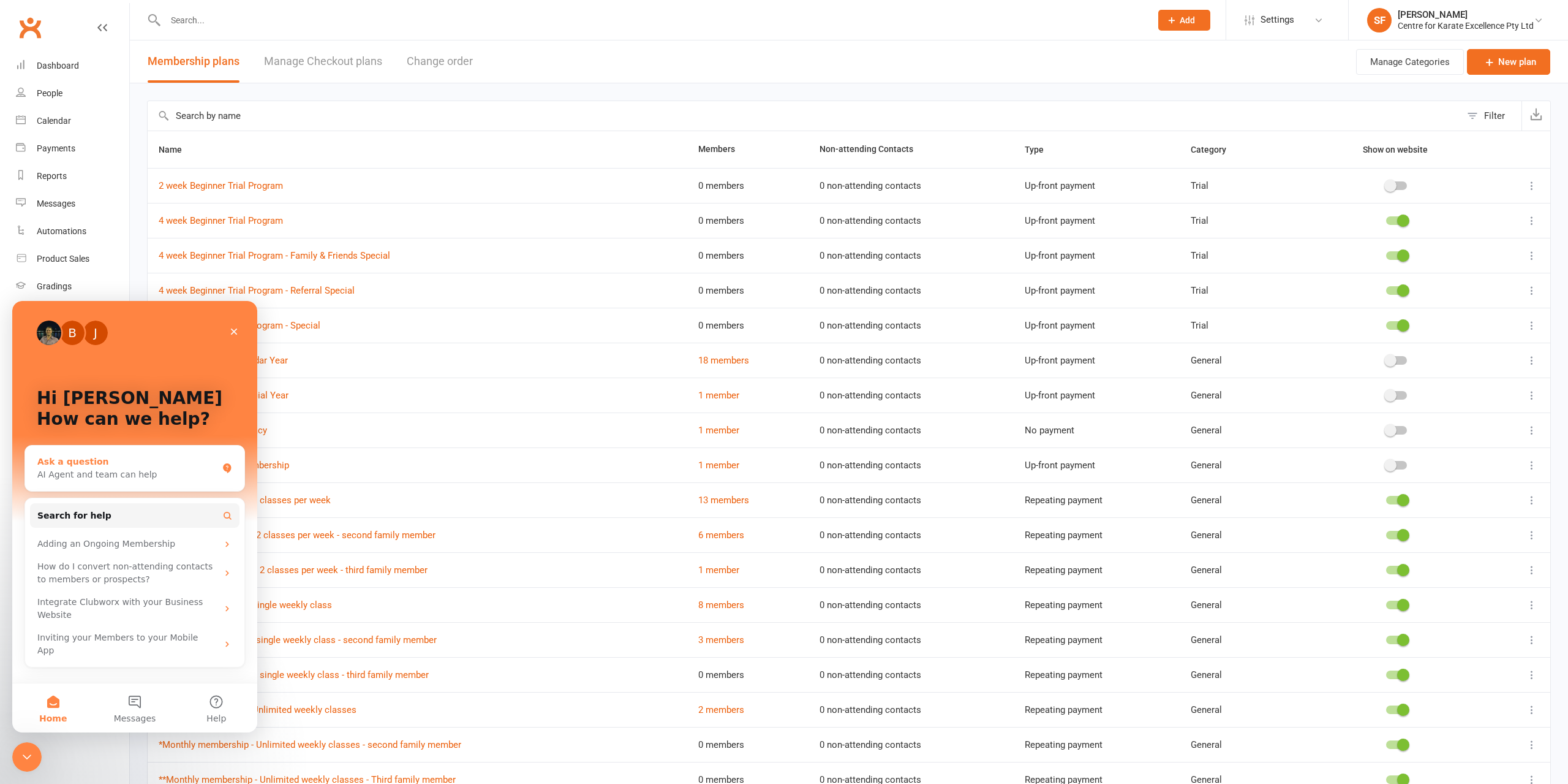
click at [170, 464] on div "Ask a question" at bounding box center [127, 461] width 180 height 13
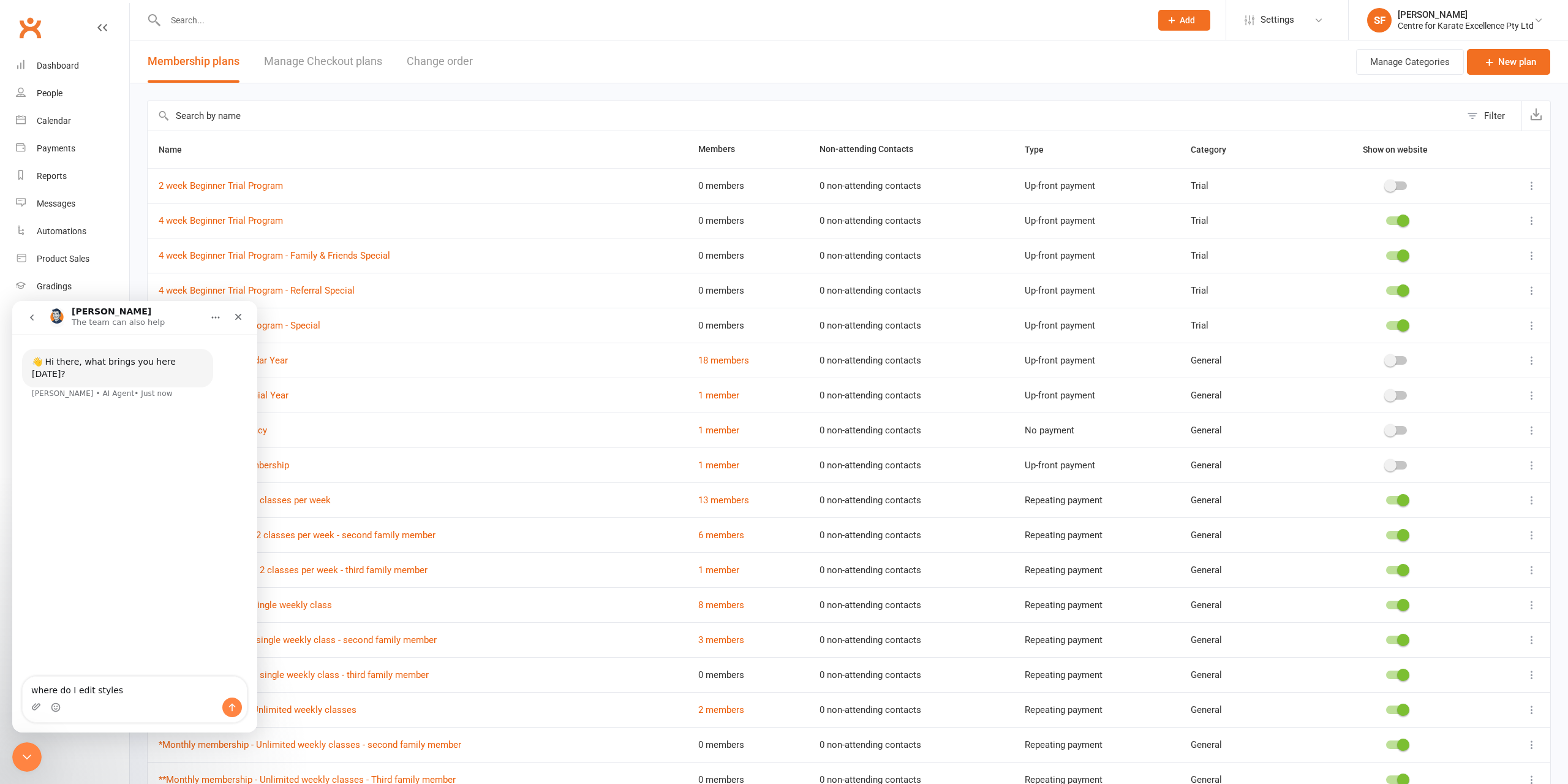
type textarea "where do I edit styles?"
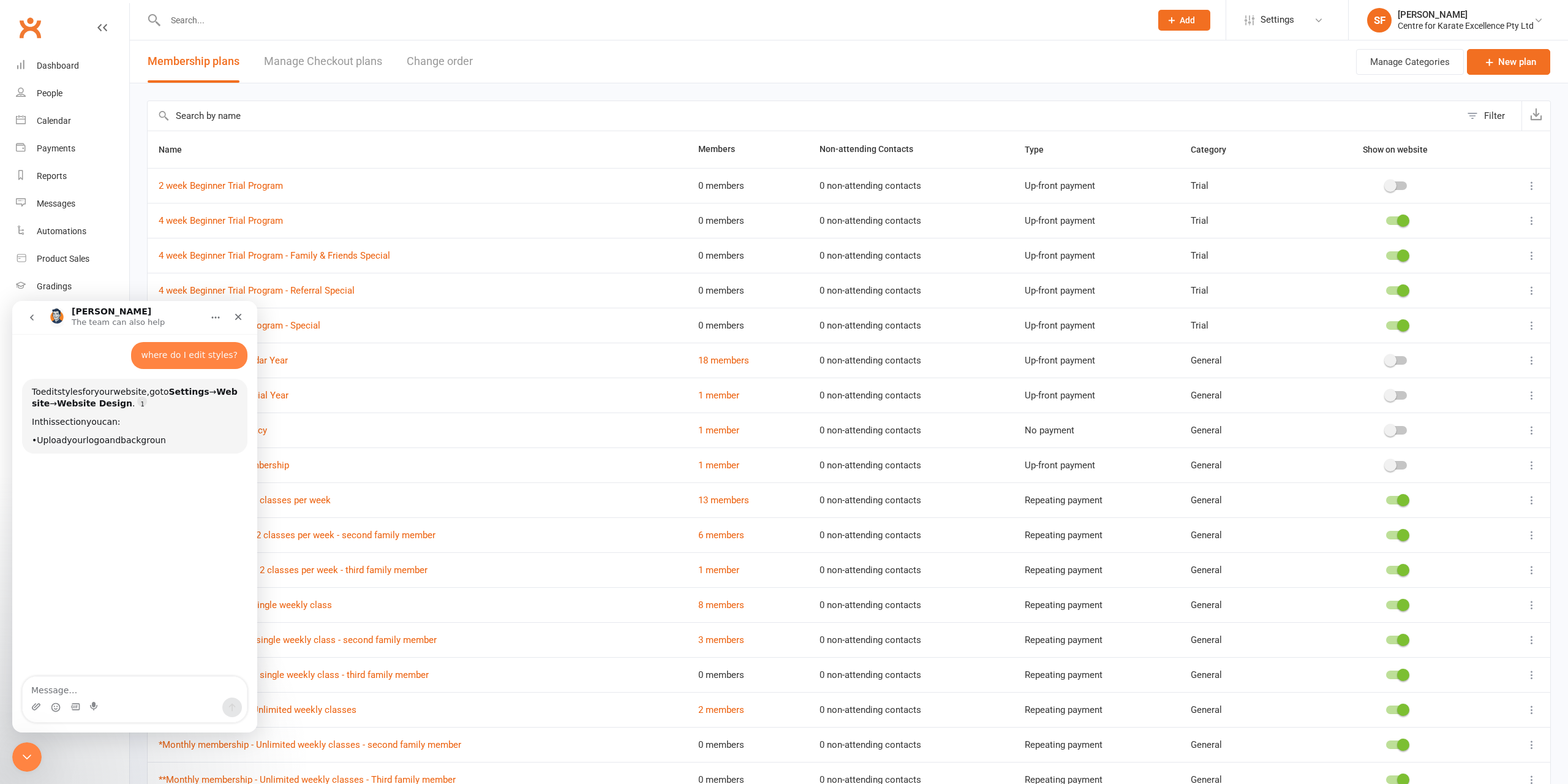
scroll to position [54, 0]
